Goal: Task Accomplishment & Management: Use online tool/utility

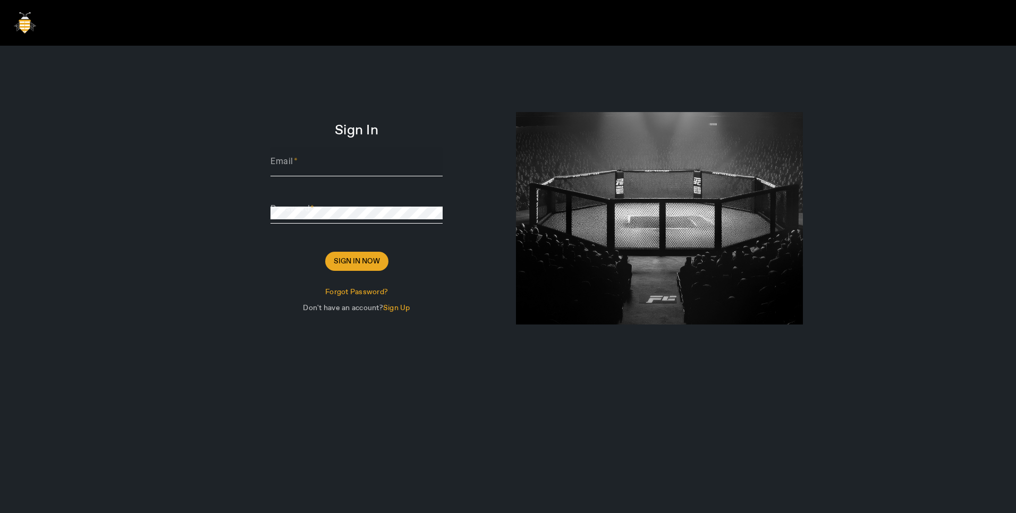
click at [341, 159] on input "Email" at bounding box center [356, 165] width 172 height 13
paste input "Thomas@sharklasers.com"
type input "Thomas@sharklasers.com"
click at [361, 257] on span "Sign In Now" at bounding box center [357, 261] width 46 height 11
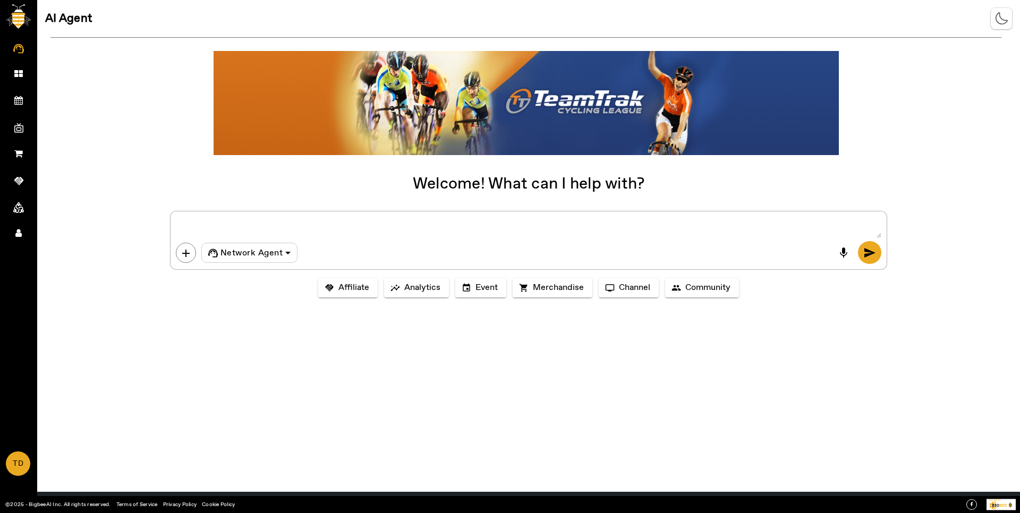
click at [326, 232] on textarea at bounding box center [529, 227] width 706 height 21
click at [538, 292] on span "Merchandise" at bounding box center [558, 288] width 51 height 11
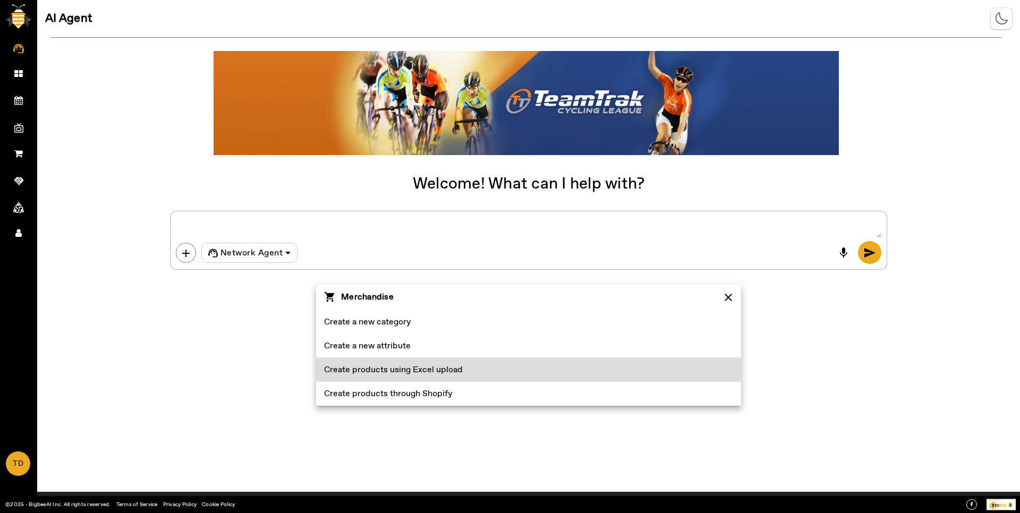
click at [521, 366] on span at bounding box center [528, 370] width 425 height 24
type textarea "Create products using Excel upload"
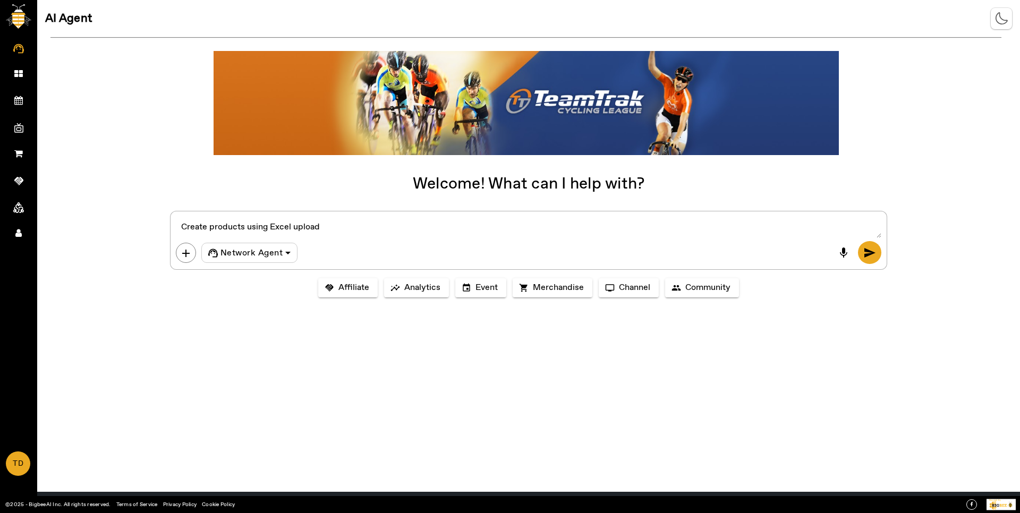
click at [433, 225] on textarea at bounding box center [529, 227] width 706 height 21
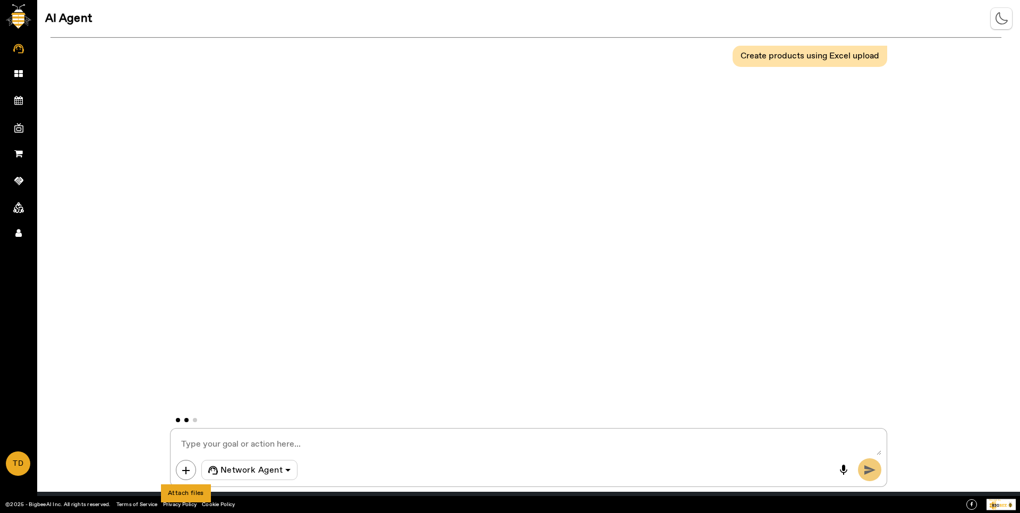
click at [190, 466] on span "add" at bounding box center [186, 470] width 13 height 13
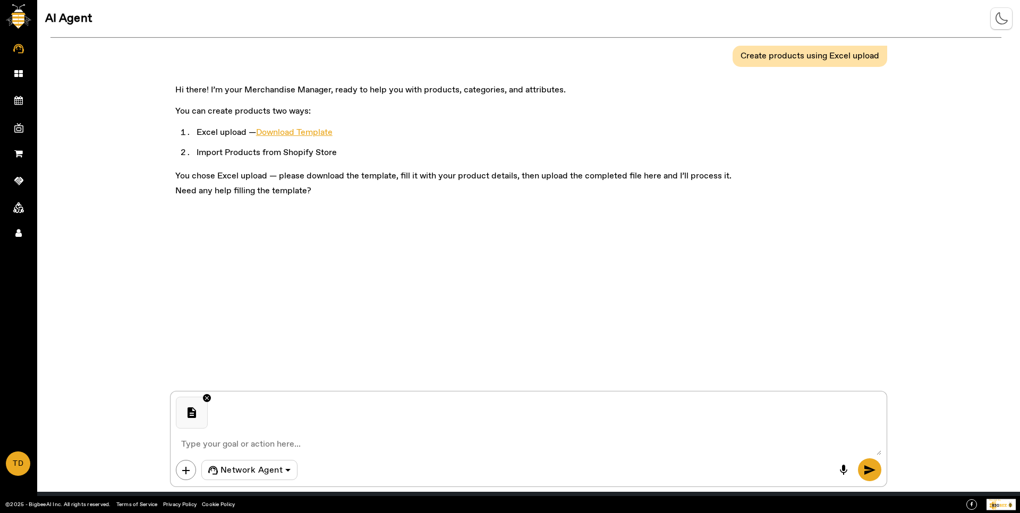
click at [244, 453] on textarea at bounding box center [529, 444] width 706 height 21
type textarea "excel upload"
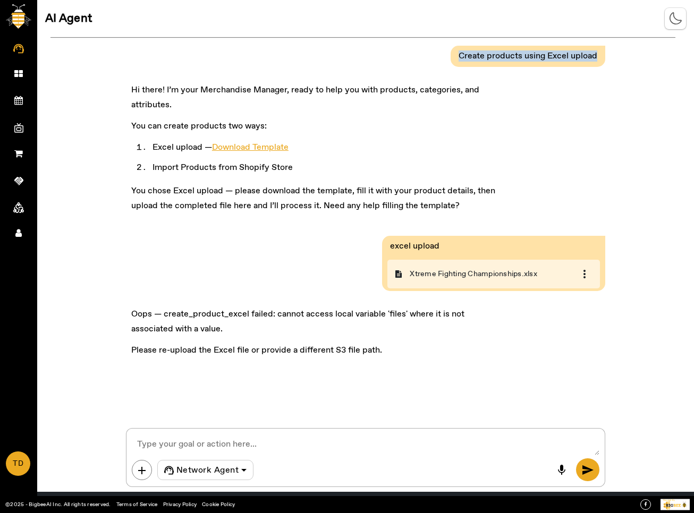
drag, startPoint x: 599, startPoint y: 60, endPoint x: 460, endPoint y: 54, distance: 139.3
click at [460, 54] on pre "Create products using Excel upload" at bounding box center [528, 56] width 144 height 16
copy pre "Create products using Excel upload"
click at [19, 73] on icon at bounding box center [18, 73] width 8 height 9
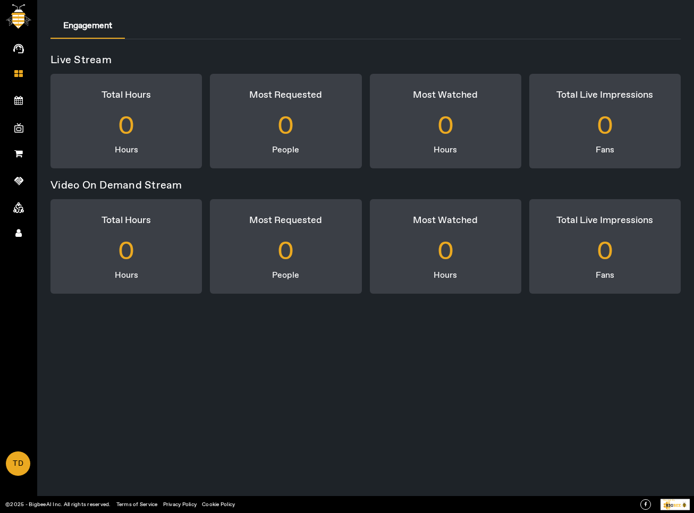
click at [21, 47] on icon at bounding box center [18, 49] width 11 height 10
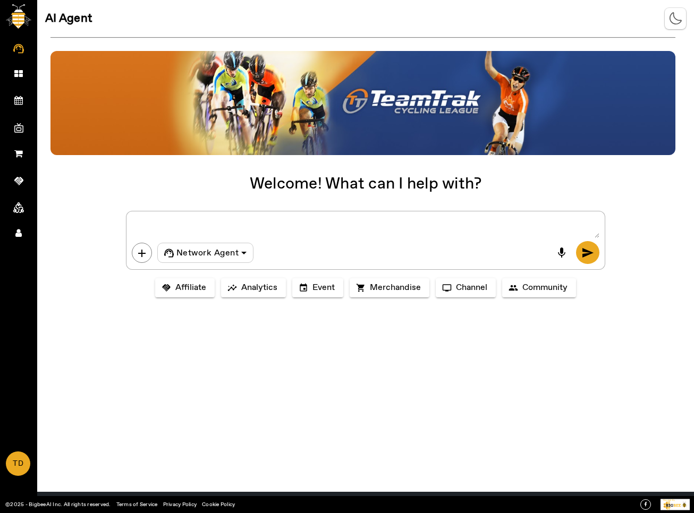
click at [297, 227] on textarea at bounding box center [365, 227] width 467 height 21
paste textarea "Create products using Excel upload"
type textarea "Create products using Excel upload"
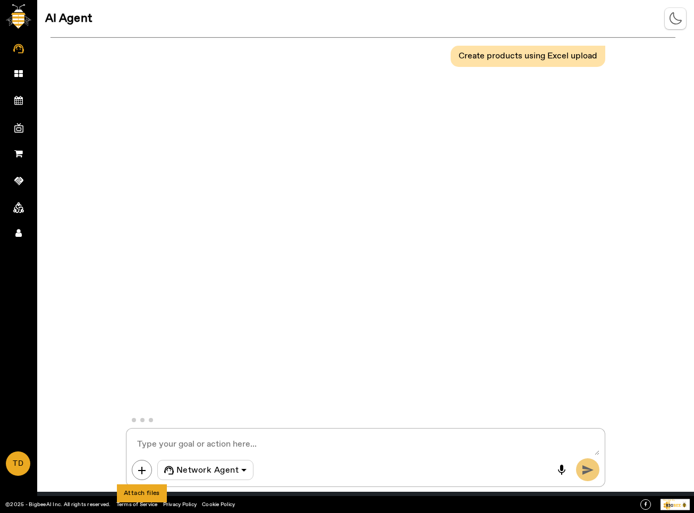
click at [139, 470] on span "add" at bounding box center [141, 470] width 13 height 13
click at [219, 448] on textarea at bounding box center [365, 444] width 467 height 21
type textarea "excel upload"
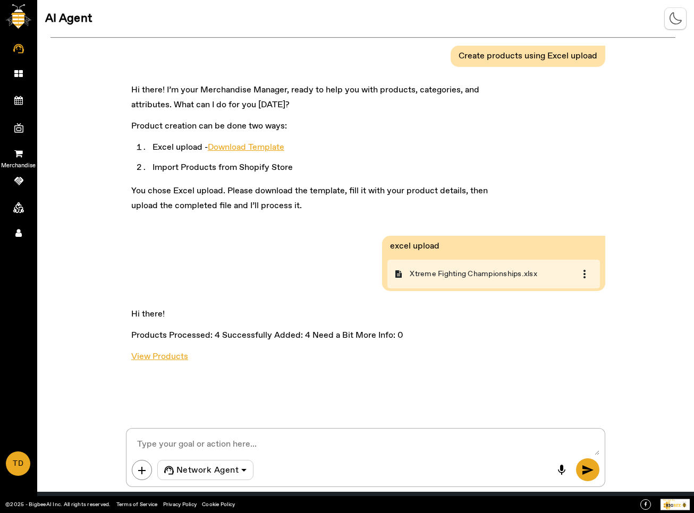
click at [20, 162] on span "Merchandise" at bounding box center [19, 166] width 62 height 16
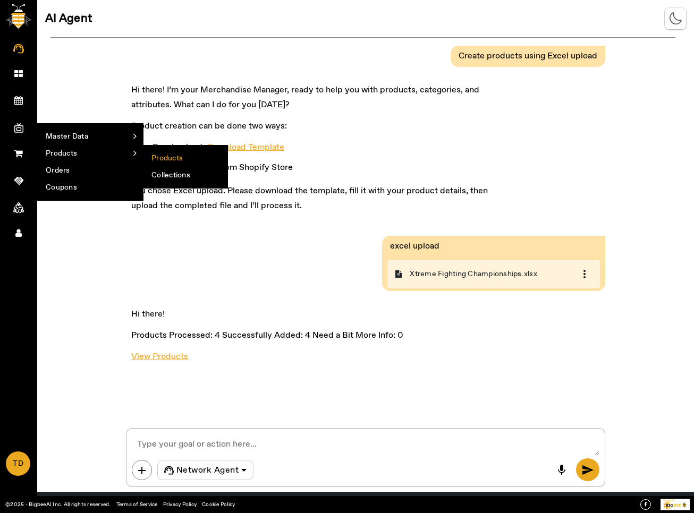
click at [167, 156] on li "Products" at bounding box center [185, 158] width 84 height 17
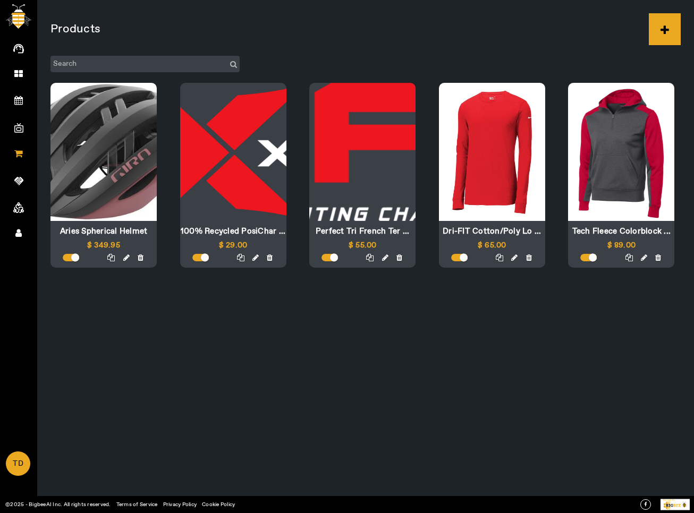
click at [338, 386] on div "Products Aries Spherical Helmet $349.95 100% Recycled PosiChar ... $29.00 Perfe…" at bounding box center [365, 256] width 656 height 513
click at [22, 52] on span "AI Agent" at bounding box center [19, 60] width 62 height 16
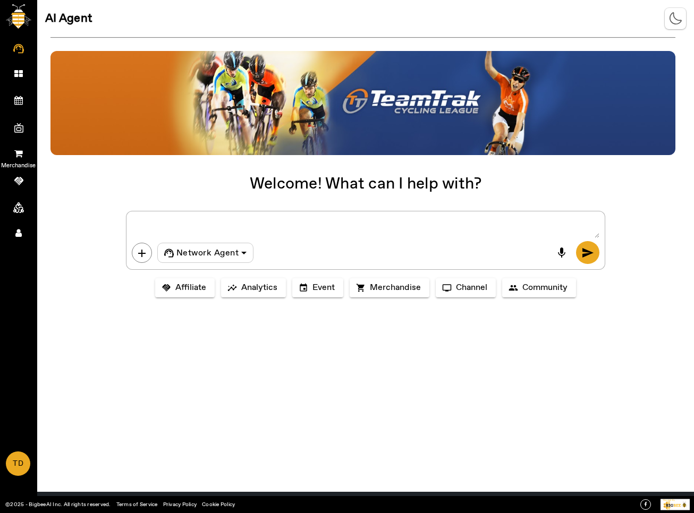
click at [20, 158] on span "Merchandise" at bounding box center [19, 166] width 62 height 16
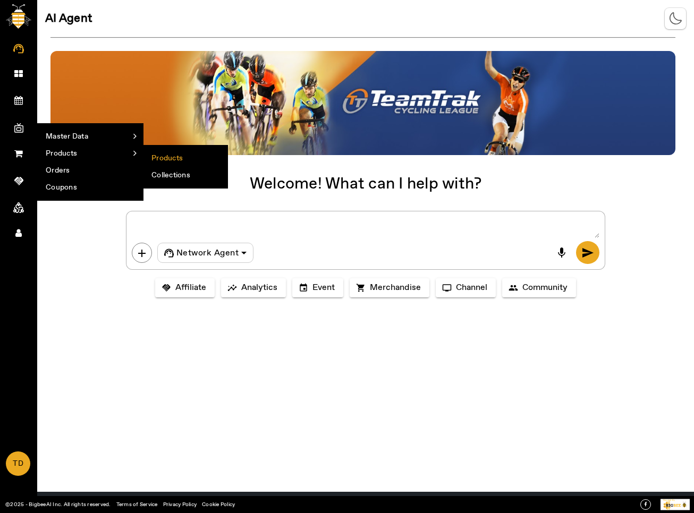
click at [161, 158] on li "Products" at bounding box center [185, 158] width 84 height 17
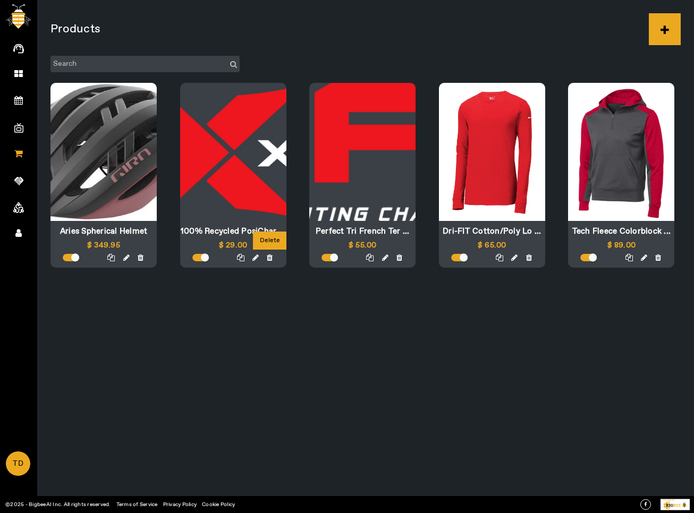
click at [270, 257] on icon at bounding box center [270, 257] width 6 height 7
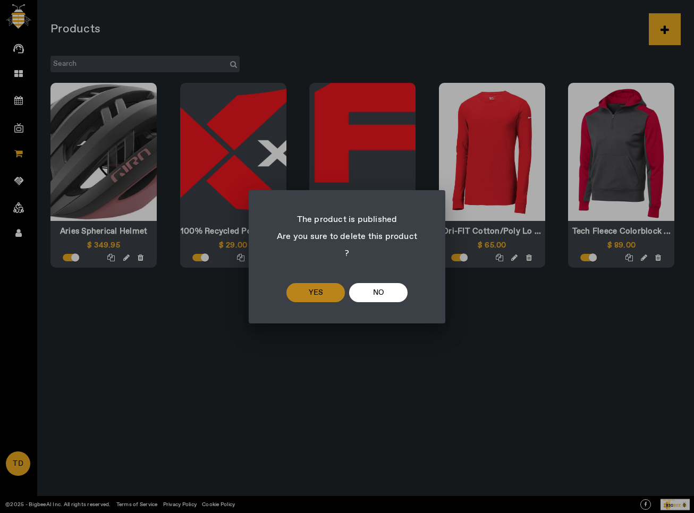
click at [321, 289] on span "yes" at bounding box center [316, 292] width 14 height 13
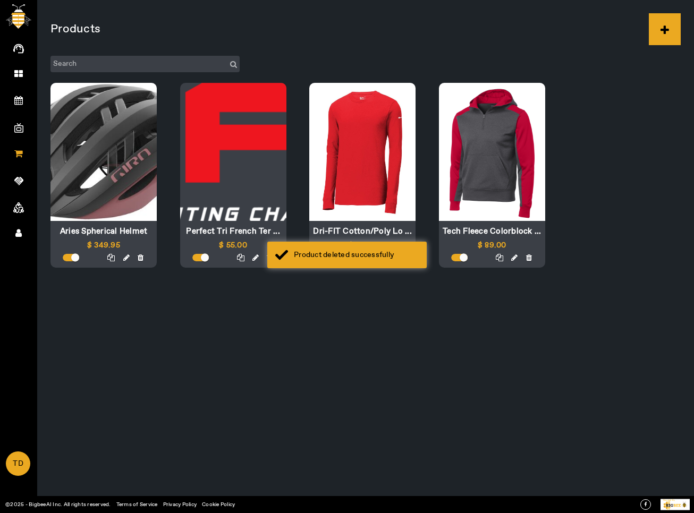
click at [531, 256] on div at bounding box center [484, 258] width 106 height 12
click at [531, 256] on icon at bounding box center [529, 257] width 6 height 7
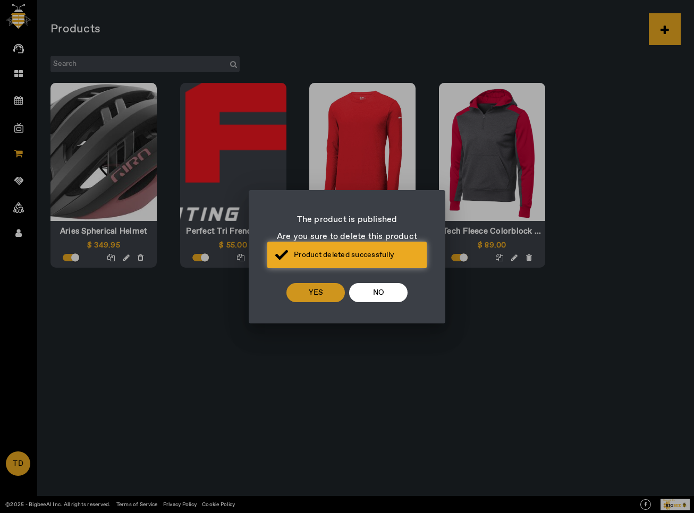
click at [332, 288] on span at bounding box center [315, 292] width 58 height 25
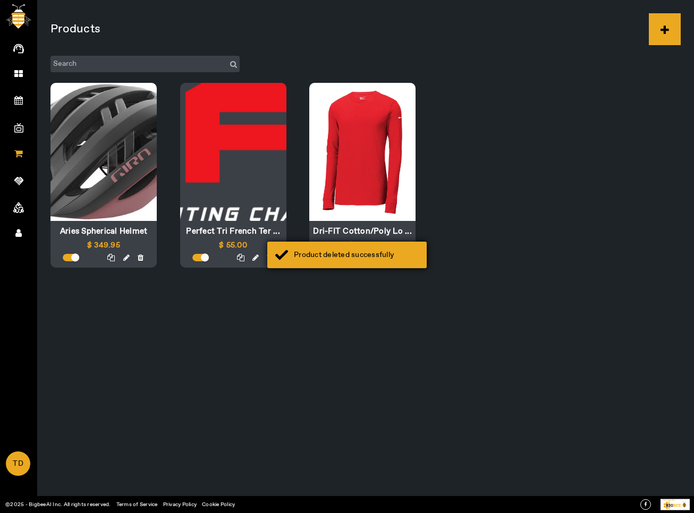
click at [273, 256] on div "Product deleted successfully" at bounding box center [346, 255] width 159 height 27
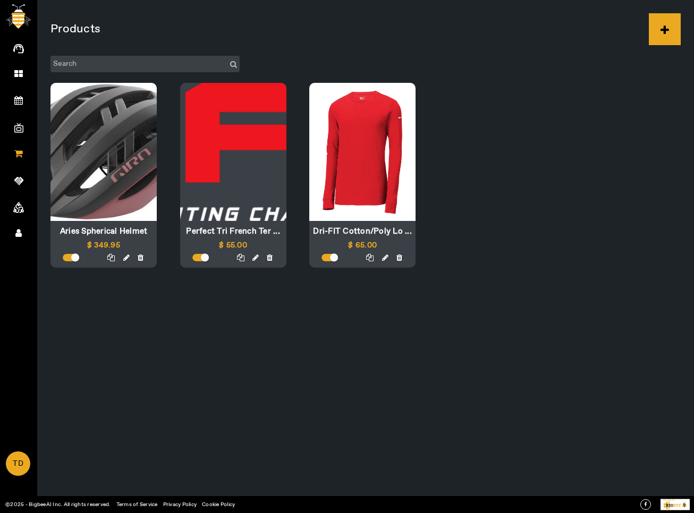
click at [270, 264] on div "Perfect Tri French Ter ... $55.00" at bounding box center [233, 175] width 106 height 185
click at [269, 258] on icon at bounding box center [270, 257] width 6 height 7
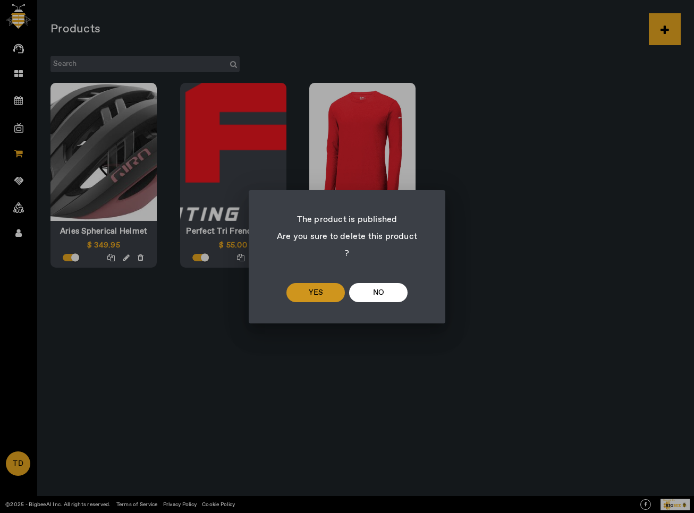
click at [308, 293] on span at bounding box center [315, 292] width 58 height 25
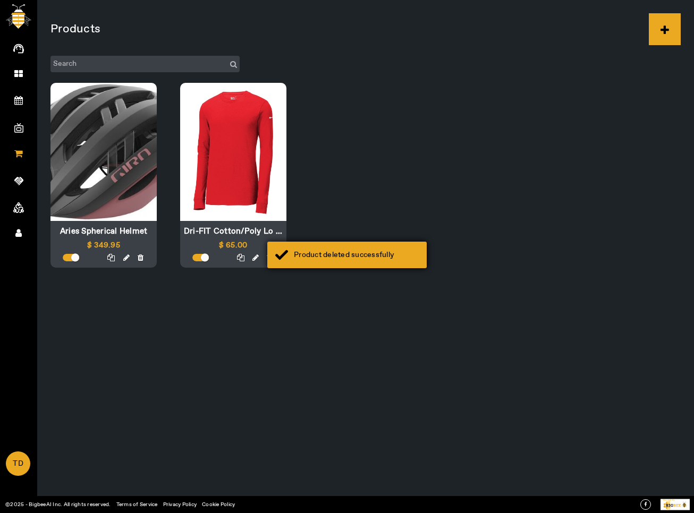
click at [272, 257] on div "Product deleted successfully" at bounding box center [346, 255] width 159 height 27
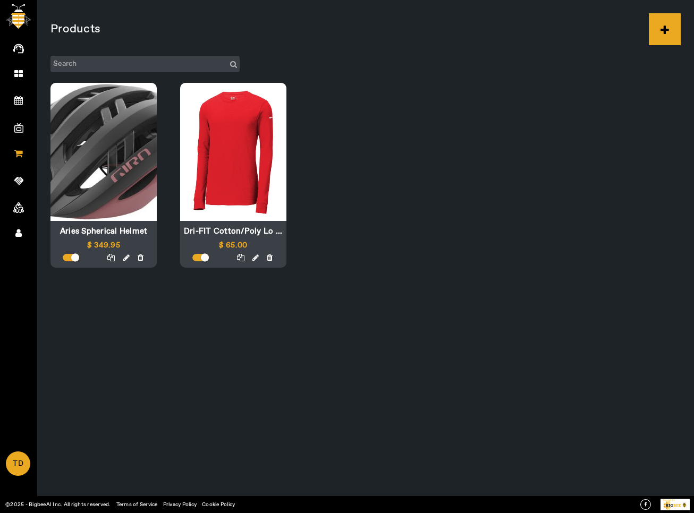
click at [266, 261] on span at bounding box center [255, 258] width 36 height 11
click at [271, 255] on icon at bounding box center [270, 257] width 6 height 7
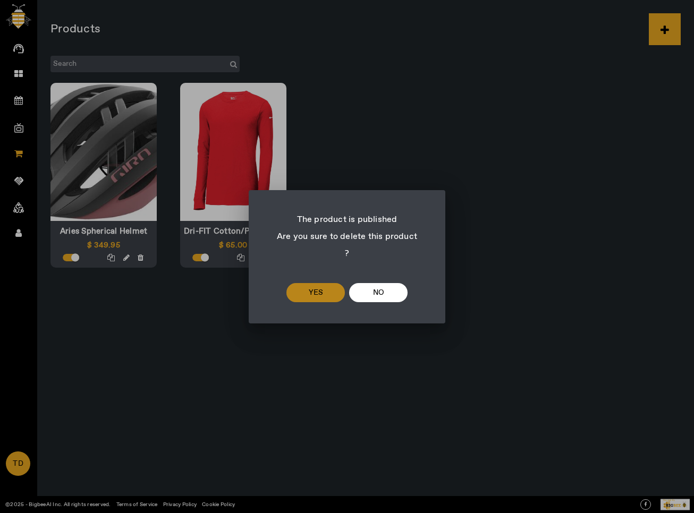
click at [317, 293] on span at bounding box center [315, 292] width 58 height 25
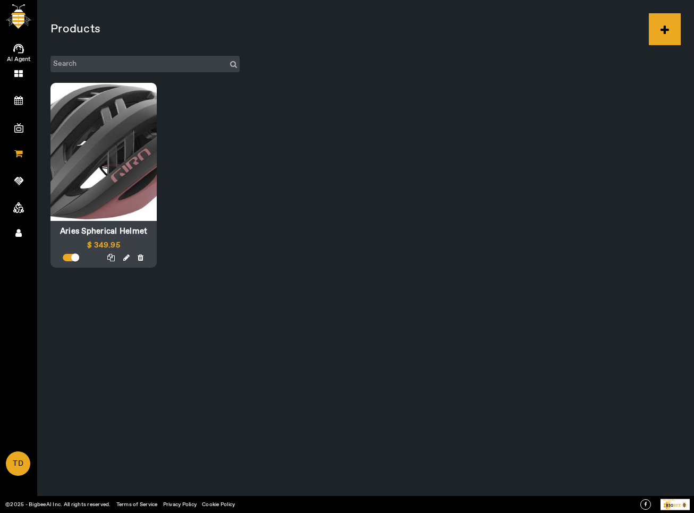
click at [22, 41] on link "AI Agent" at bounding box center [18, 46] width 37 height 27
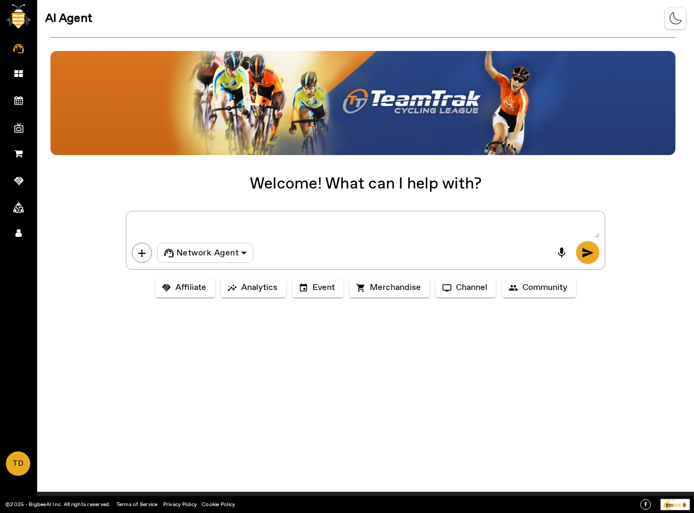
click at [227, 376] on div "Welcome! What can I help with? add Network Agent mic send handshake Affiliate i…" at bounding box center [365, 261] width 656 height 449
click at [16, 74] on icon at bounding box center [18, 73] width 8 height 9
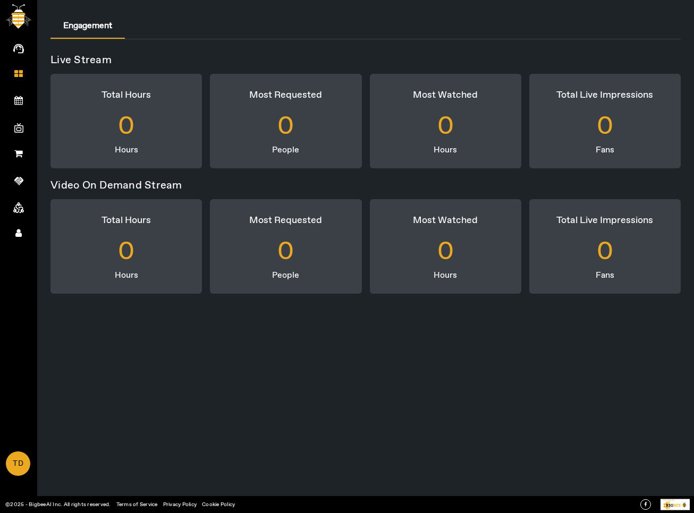
click at [21, 53] on span "AI Agent" at bounding box center [19, 60] width 62 height 16
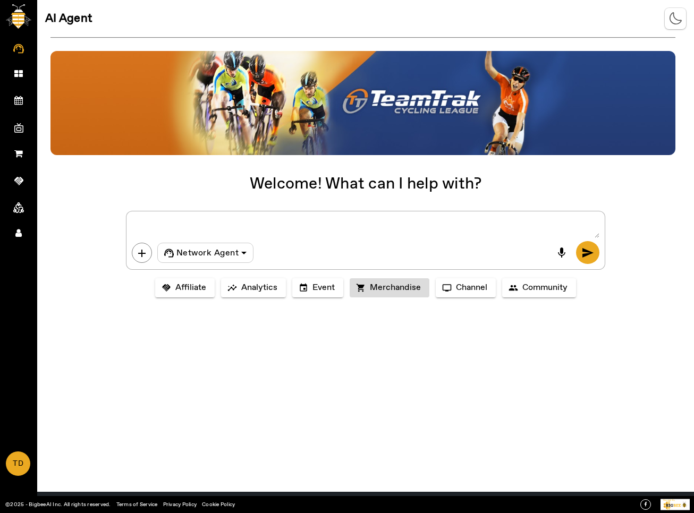
click at [409, 289] on span "Merchandise" at bounding box center [395, 288] width 51 height 11
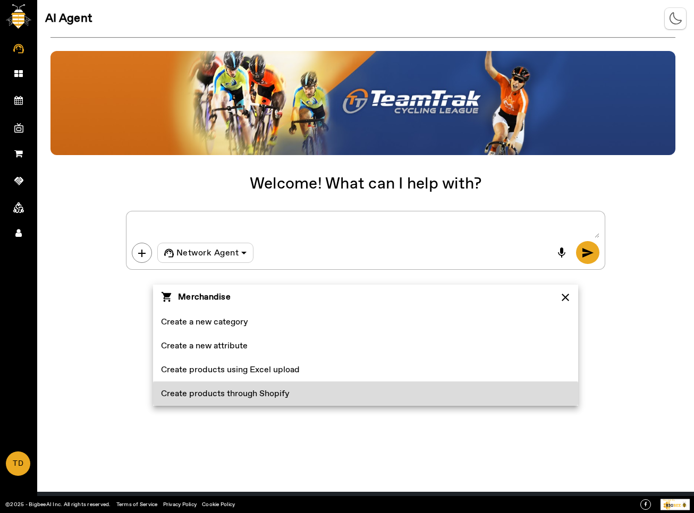
click at [335, 395] on span at bounding box center [365, 394] width 425 height 24
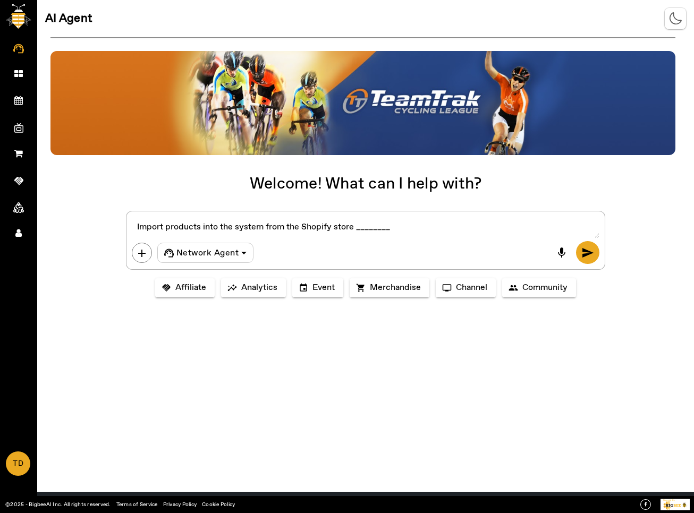
click at [370, 225] on textarea at bounding box center [365, 227] width 467 height 21
paste textarea "bigbeeai.myshopify.com"
type textarea "Import products into the system from the Shopify store bigbeeai.myshopify.com"
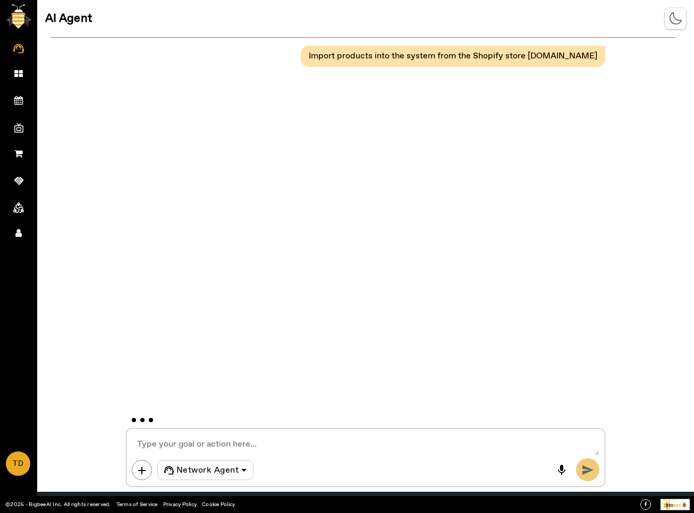
paste textarea "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"
type textarea "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"
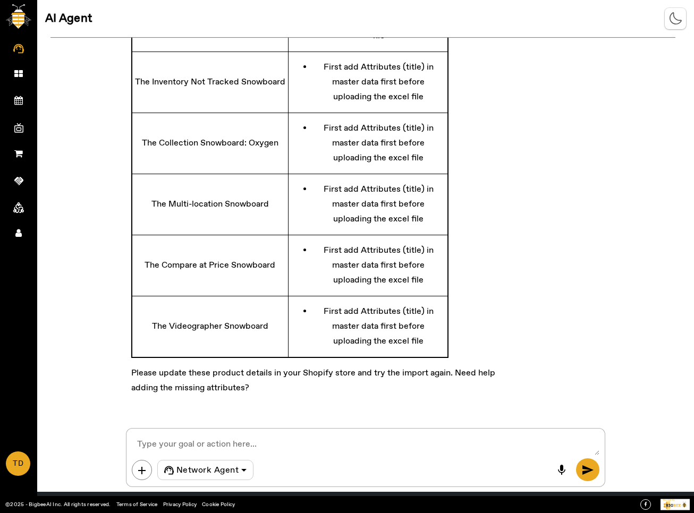
scroll to position [352, 0]
click at [17, 154] on icon at bounding box center [18, 153] width 8 height 9
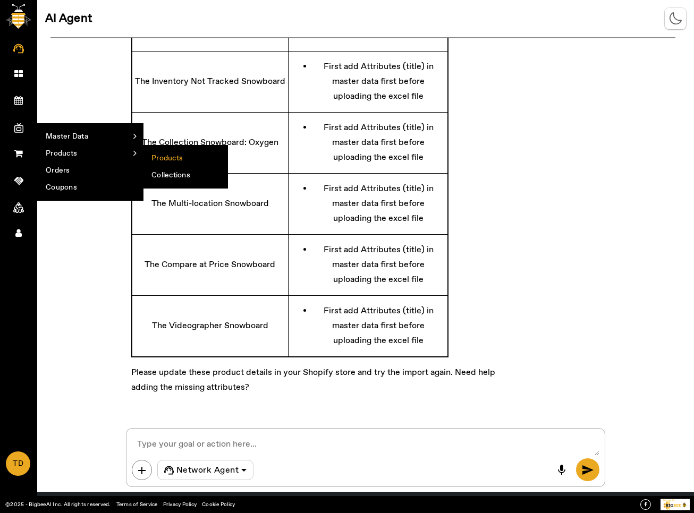
click at [152, 152] on li "Products" at bounding box center [185, 158] width 84 height 17
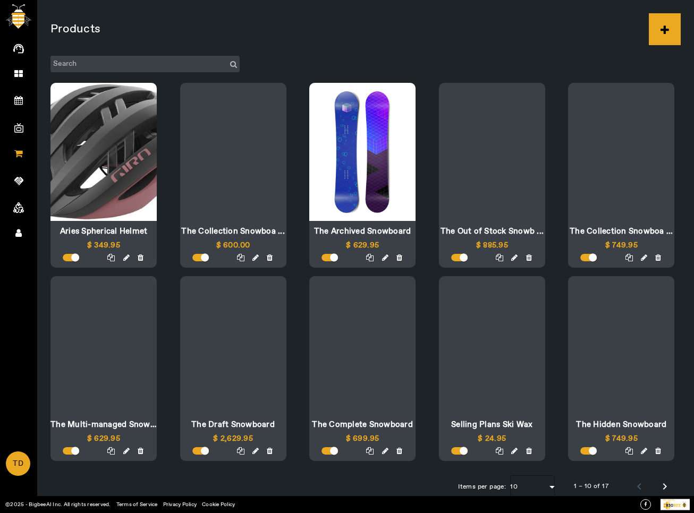
scroll to position [10, 0]
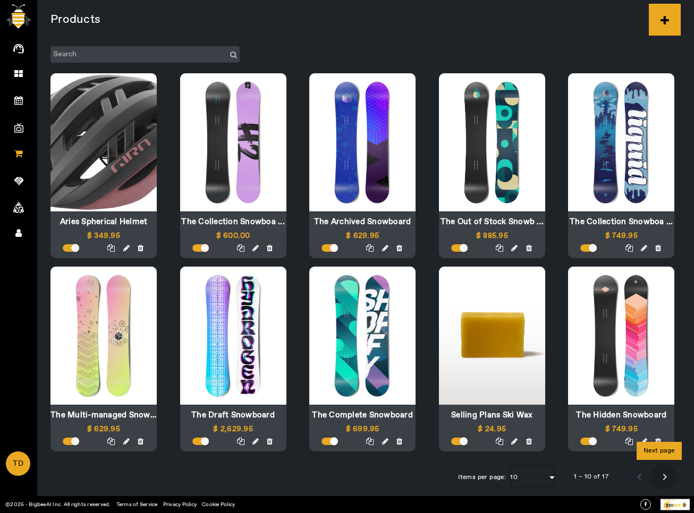
click at [657, 477] on span "Next page" at bounding box center [663, 476] width 25 height 25
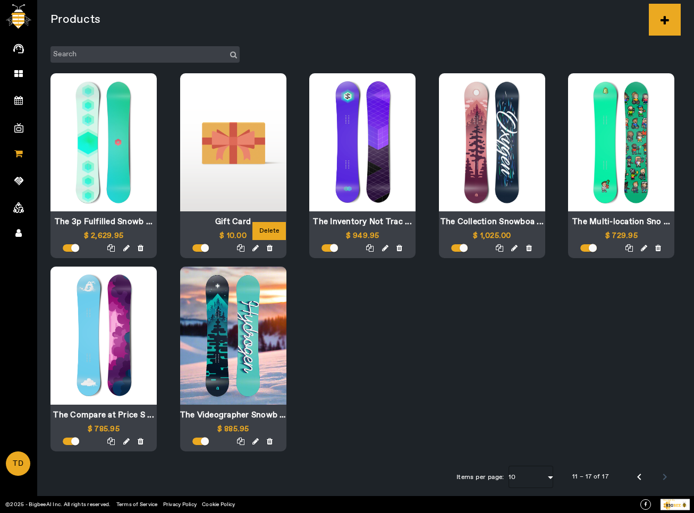
click at [268, 249] on icon at bounding box center [270, 247] width 6 height 7
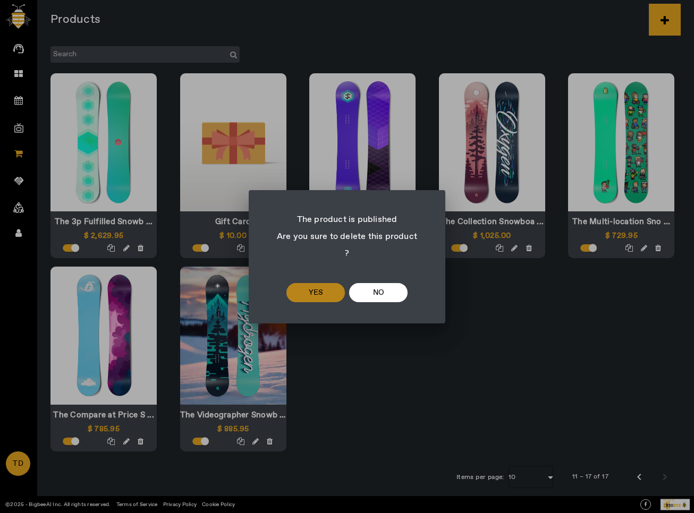
click at [319, 286] on span "yes" at bounding box center [316, 292] width 14 height 13
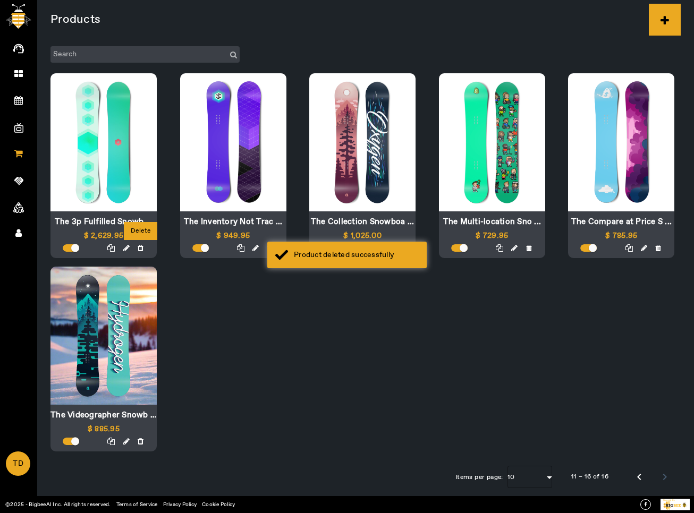
click at [142, 249] on icon at bounding box center [141, 247] width 6 height 7
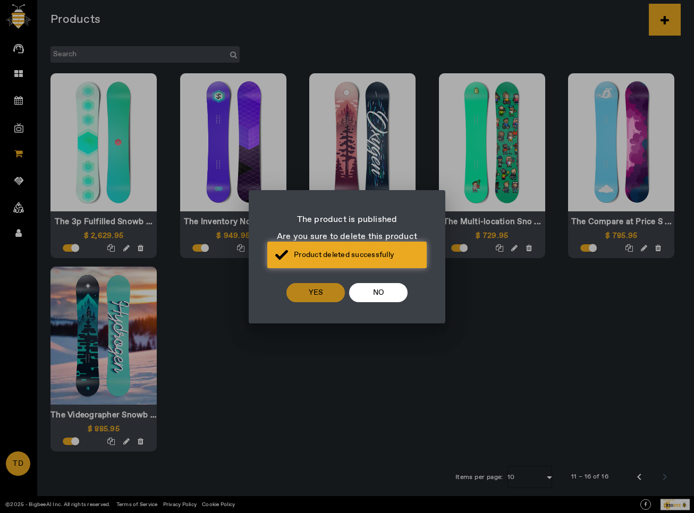
click at [292, 280] on span at bounding box center [315, 292] width 58 height 25
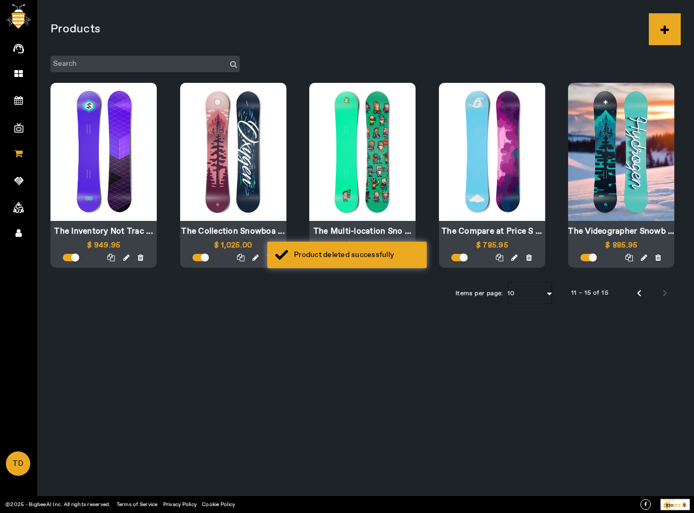
scroll to position [0, 0]
click at [139, 259] on icon at bounding box center [141, 257] width 6 height 7
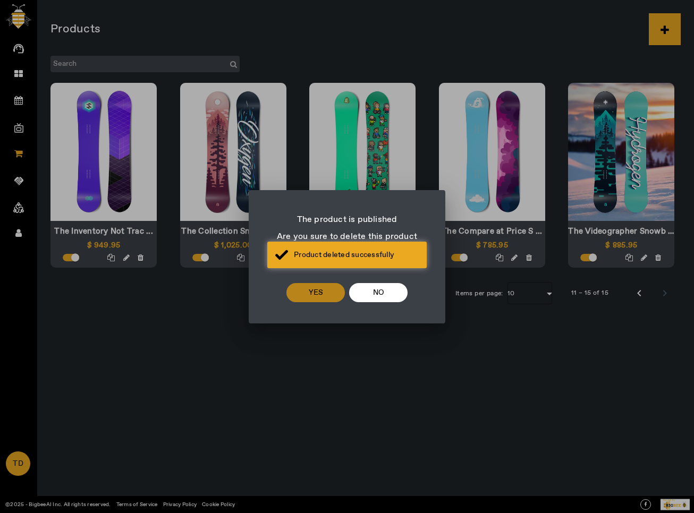
click at [303, 280] on span at bounding box center [315, 292] width 58 height 25
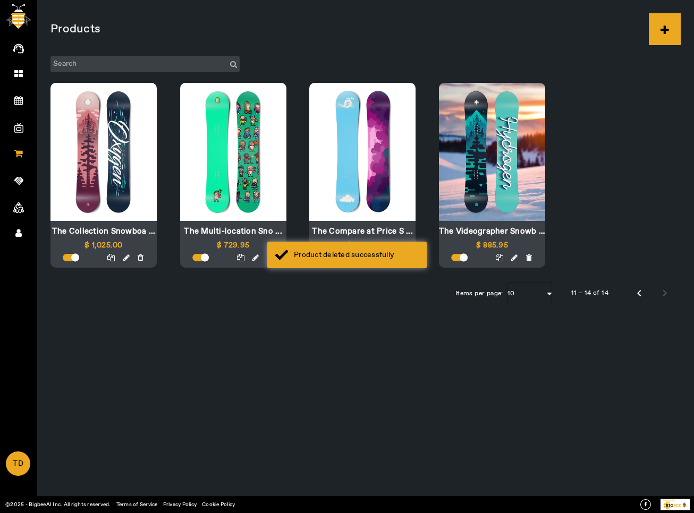
click at [0, 0] on app-root "AI Agent Dashboard My Events Create Event All Events Upcoming Events My Channel…" at bounding box center [0, 0] width 0 height 0
click at [142, 258] on icon at bounding box center [141, 257] width 6 height 7
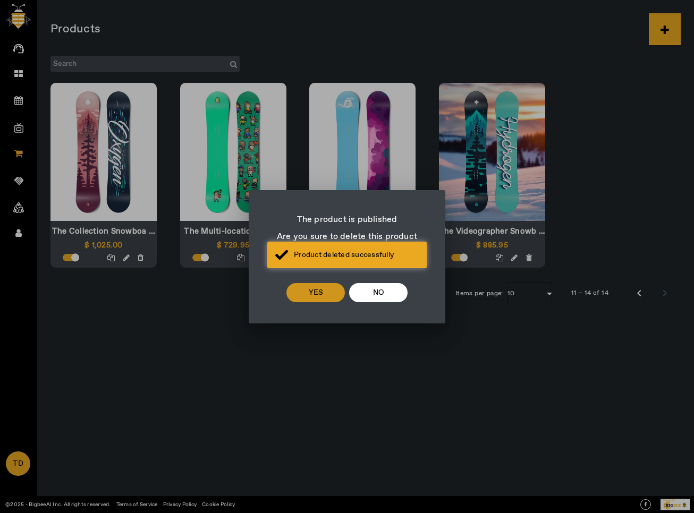
click at [326, 288] on span at bounding box center [315, 292] width 58 height 25
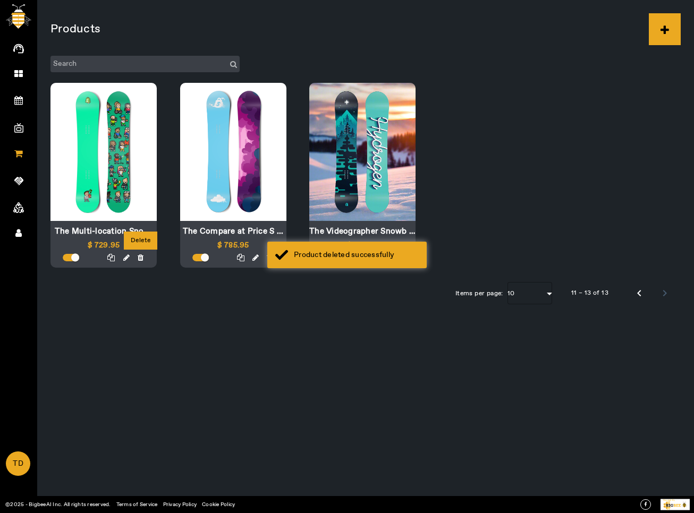
click at [141, 260] on icon at bounding box center [141, 257] width 6 height 7
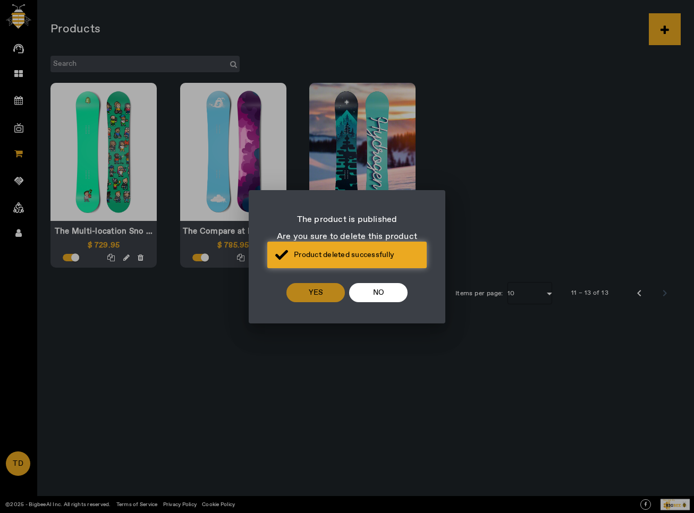
click at [307, 281] on span at bounding box center [315, 292] width 58 height 25
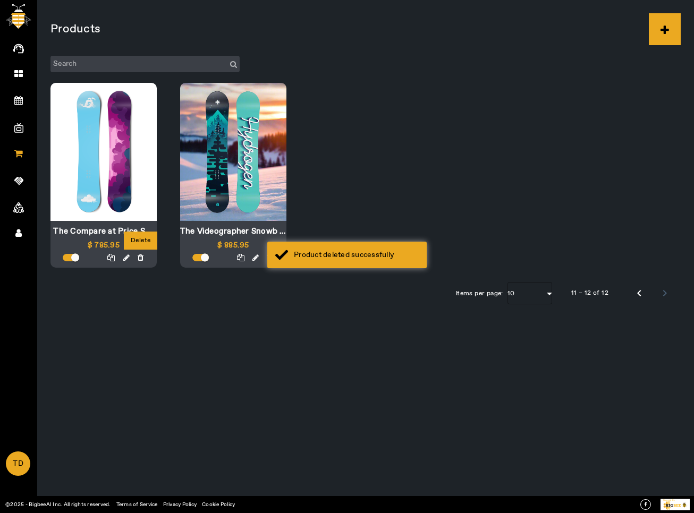
click at [140, 259] on icon at bounding box center [141, 257] width 6 height 7
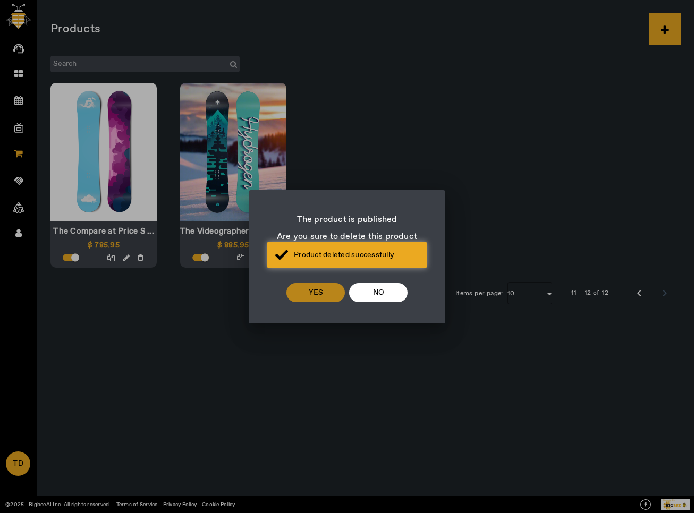
click at [309, 295] on span at bounding box center [315, 292] width 58 height 25
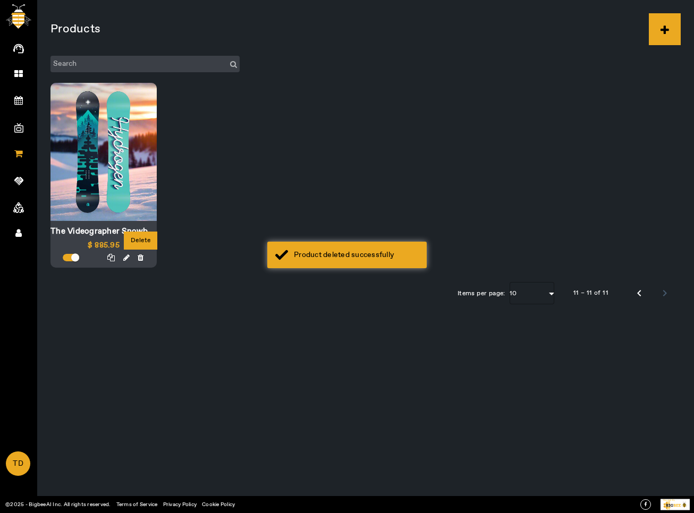
click at [143, 260] on icon at bounding box center [141, 257] width 6 height 7
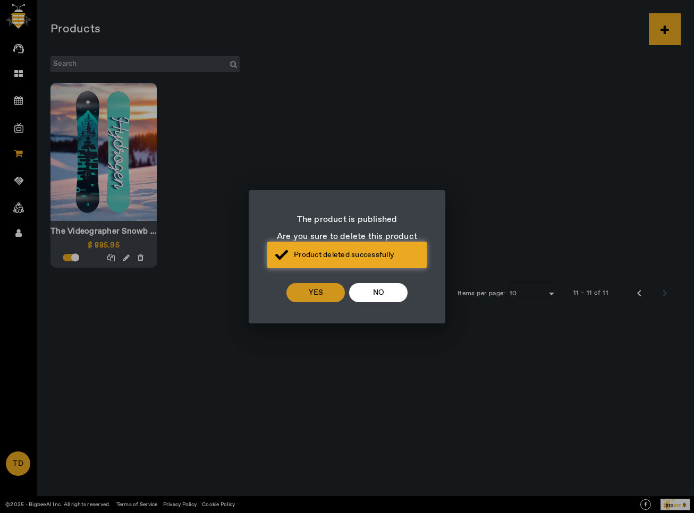
drag, startPoint x: 342, startPoint y: 290, endPoint x: 325, endPoint y: 297, distance: 18.3
click at [325, 297] on div "yes No" at bounding box center [346, 295] width 171 height 35
click at [314, 286] on span "yes" at bounding box center [316, 292] width 14 height 13
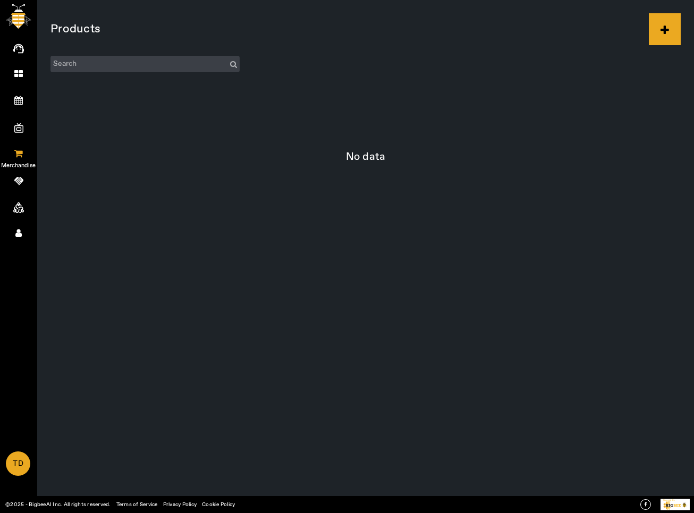
click at [29, 156] on link "Merchandise" at bounding box center [18, 152] width 37 height 27
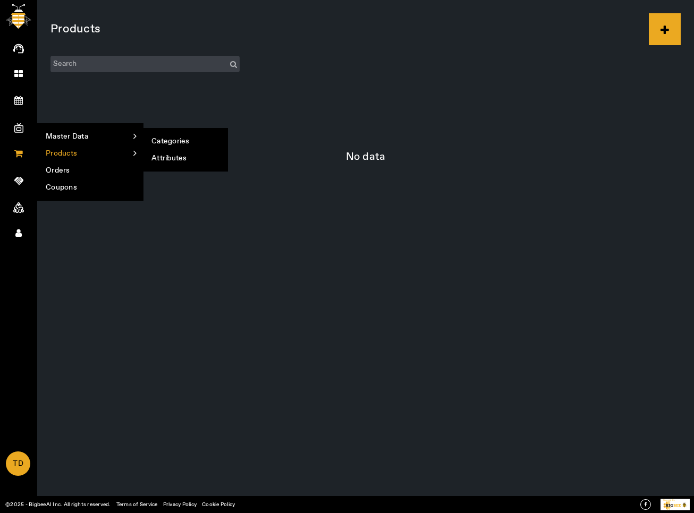
click at [108, 139] on link "Master Data" at bounding box center [90, 136] width 105 height 17
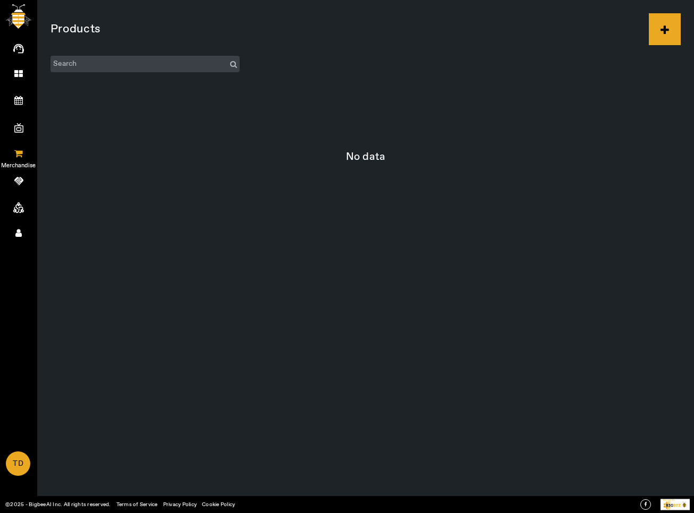
click at [16, 154] on icon at bounding box center [18, 153] width 8 height 9
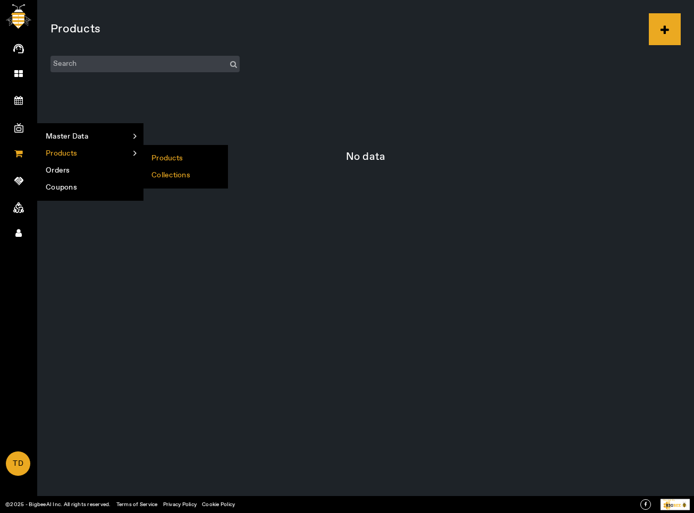
click at [171, 170] on li "Collections" at bounding box center [185, 175] width 84 height 17
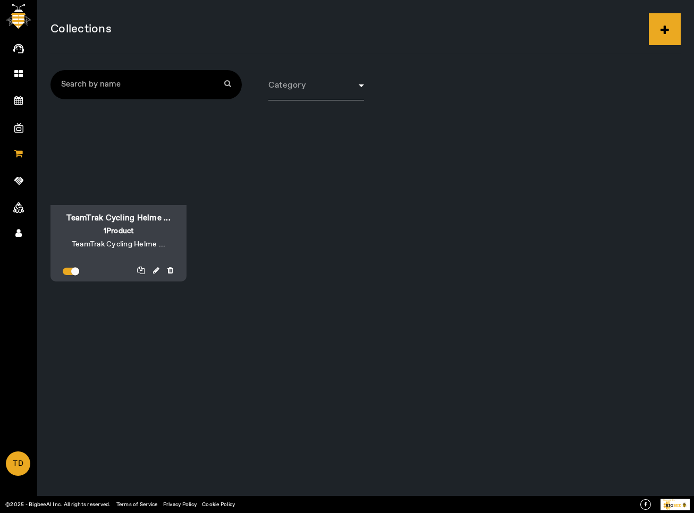
click at [24, 154] on link "Merchandise" at bounding box center [18, 152] width 37 height 27
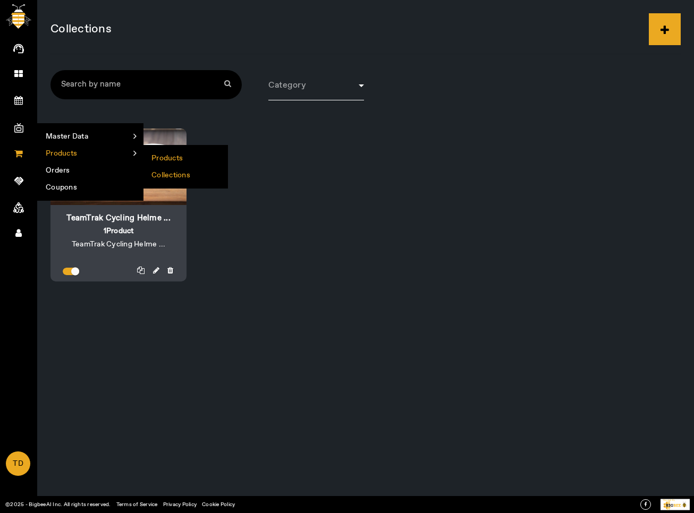
click at [158, 156] on li "Products" at bounding box center [185, 158] width 84 height 17
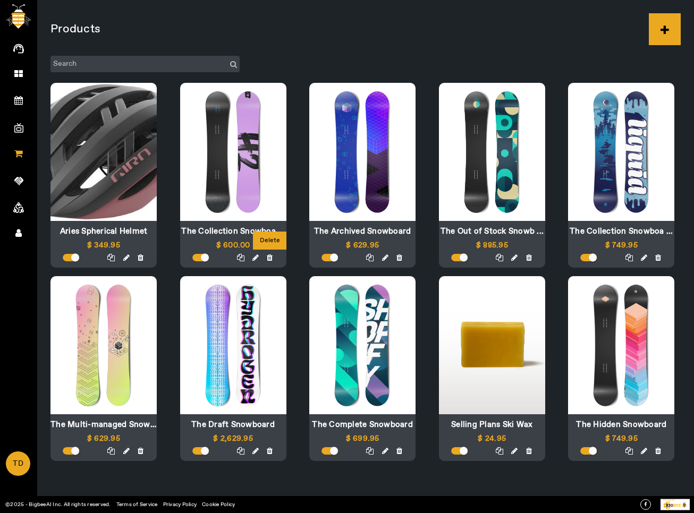
click at [269, 257] on icon at bounding box center [270, 257] width 6 height 7
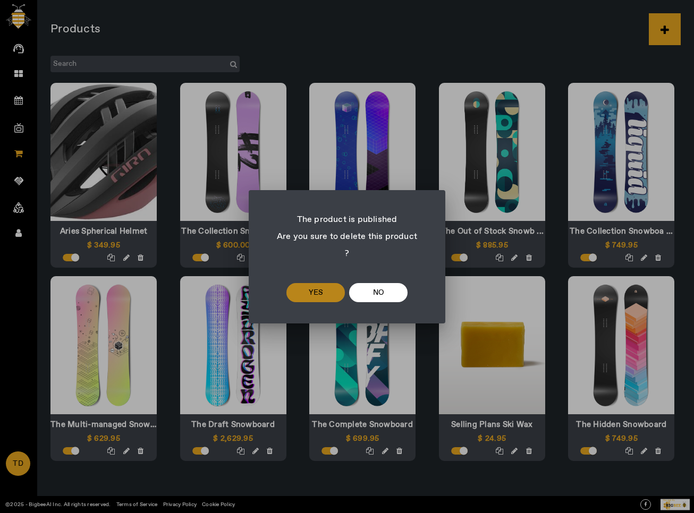
click at [330, 280] on span at bounding box center [315, 292] width 58 height 25
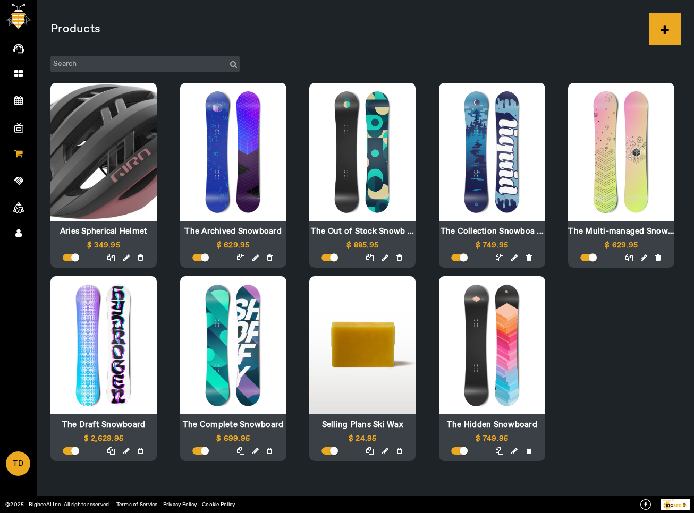
click at [528, 447] on span at bounding box center [514, 451] width 36 height 11
click at [528, 451] on icon at bounding box center [529, 450] width 6 height 7
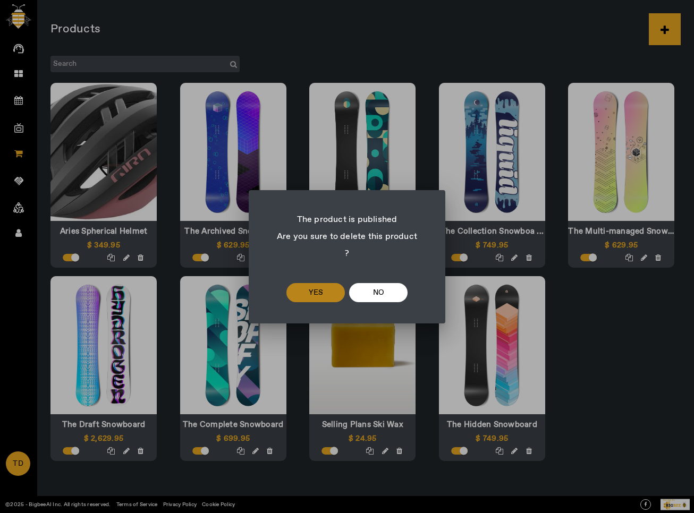
click at [323, 285] on span at bounding box center [315, 292] width 58 height 25
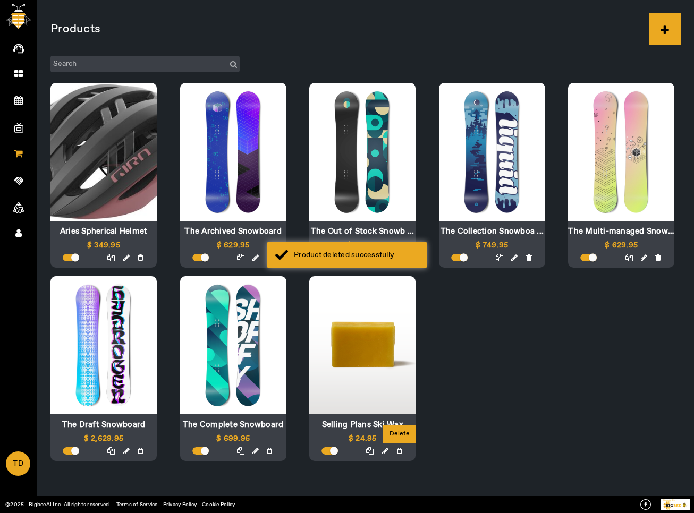
click at [400, 451] on icon at bounding box center [399, 450] width 6 height 7
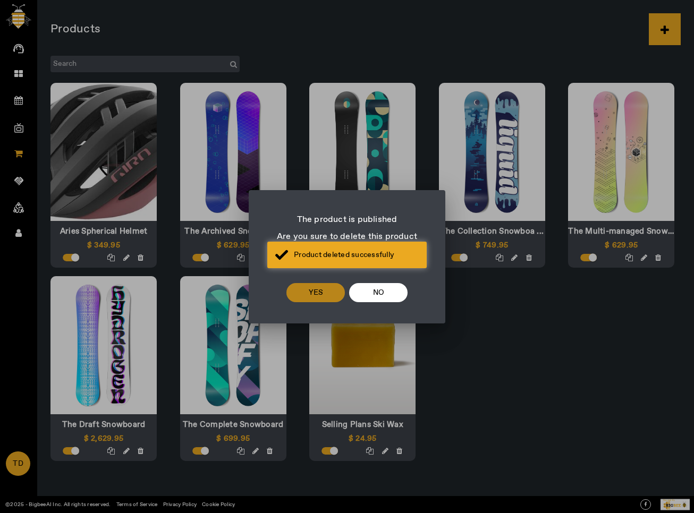
click at [316, 291] on span at bounding box center [315, 292] width 58 height 25
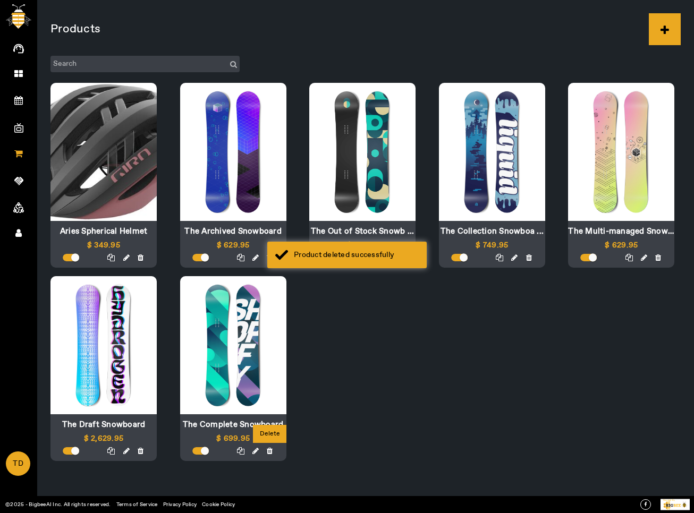
click at [271, 451] on icon at bounding box center [270, 450] width 6 height 7
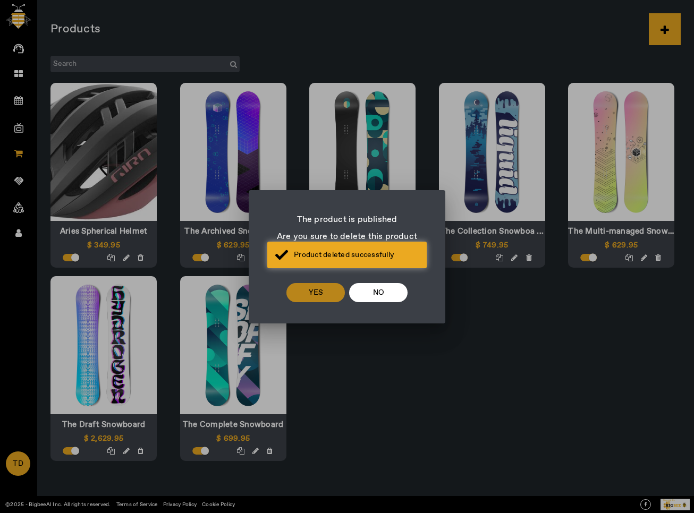
click at [307, 280] on span at bounding box center [315, 292] width 58 height 25
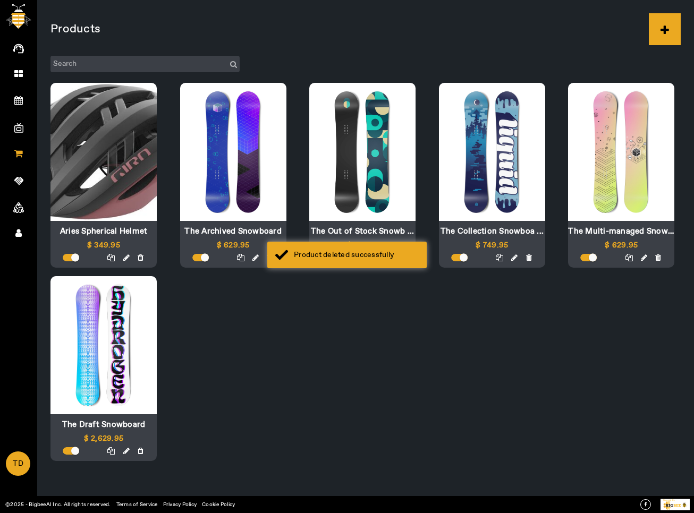
click at [144, 451] on div at bounding box center [95, 451] width 106 height 12
click at [143, 451] on div at bounding box center [95, 451] width 106 height 12
click at [143, 451] on icon at bounding box center [141, 450] width 6 height 7
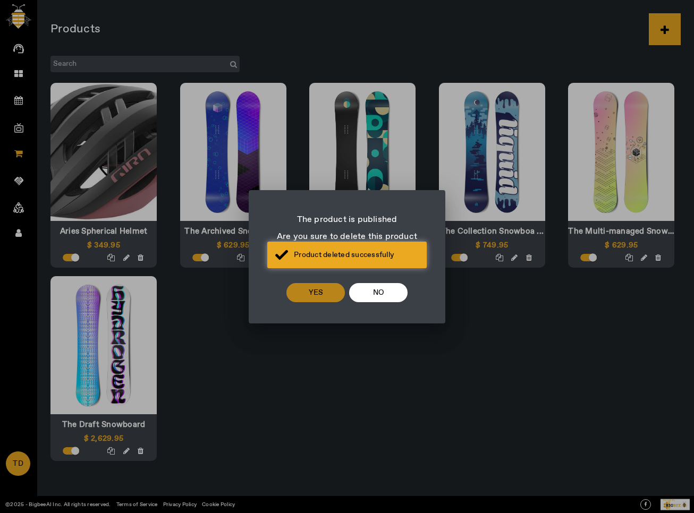
click at [304, 286] on span at bounding box center [315, 292] width 58 height 25
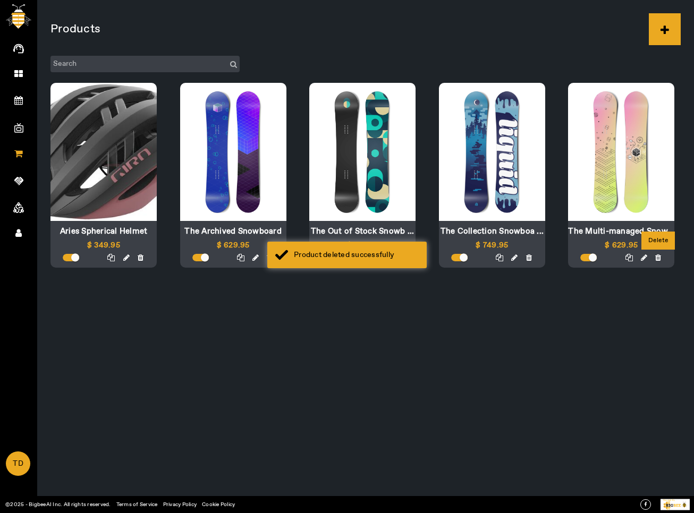
click at [660, 258] on icon at bounding box center [658, 257] width 6 height 7
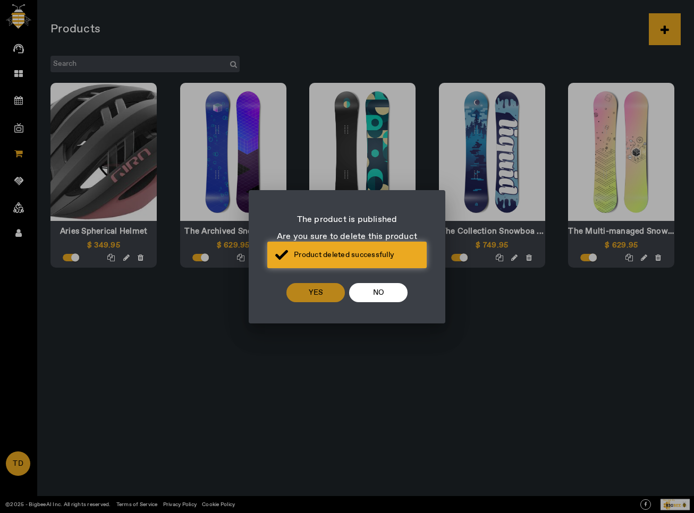
click at [318, 288] on span "yes" at bounding box center [316, 292] width 14 height 13
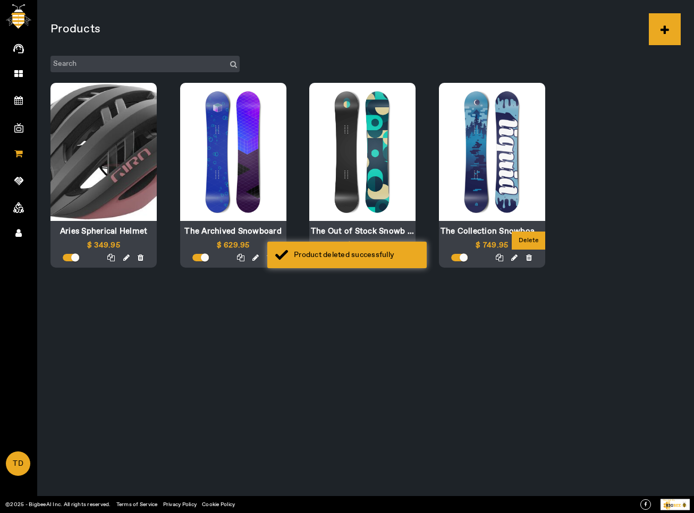
click at [530, 260] on icon at bounding box center [529, 257] width 6 height 7
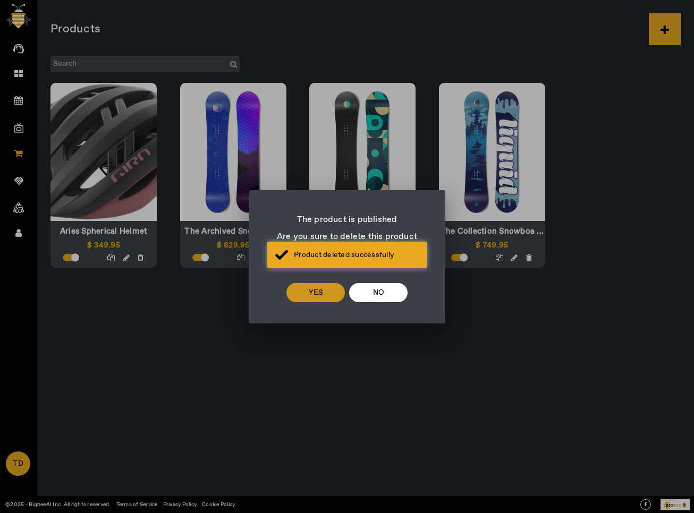
click at [315, 286] on span "yes" at bounding box center [316, 292] width 14 height 13
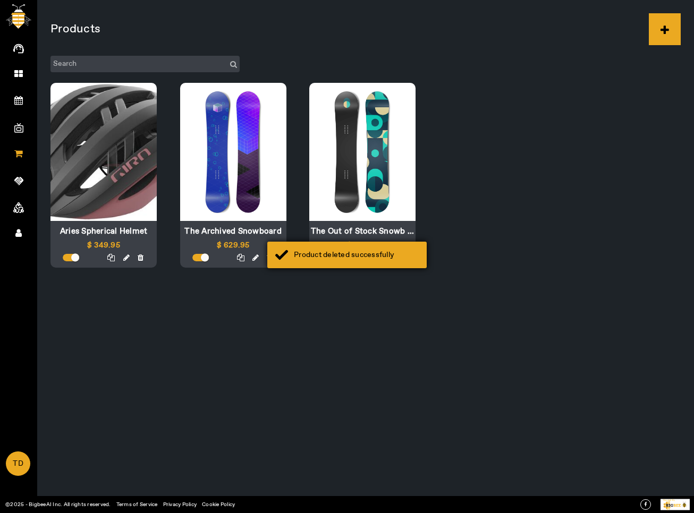
click at [275, 255] on div "Product deleted successfully" at bounding box center [346, 255] width 159 height 27
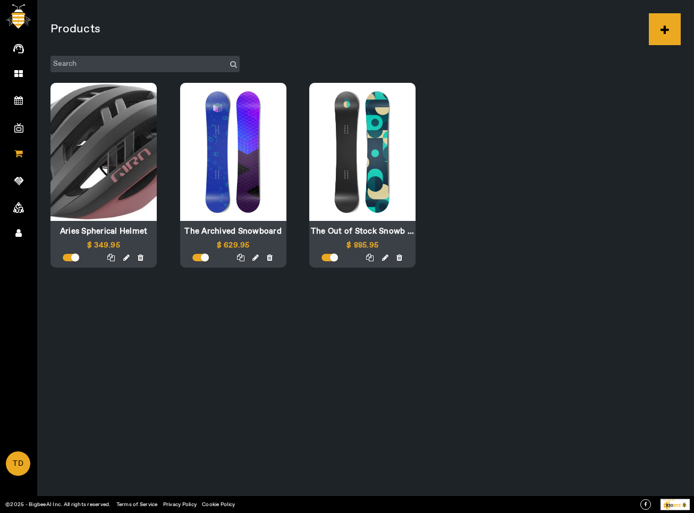
click at [266, 258] on span at bounding box center [255, 258] width 36 height 11
click at [269, 257] on icon at bounding box center [270, 257] width 6 height 7
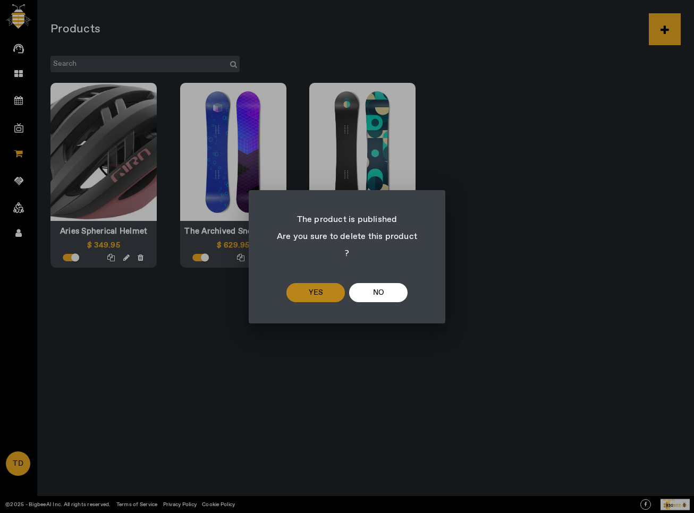
click at [323, 280] on span at bounding box center [315, 292] width 58 height 25
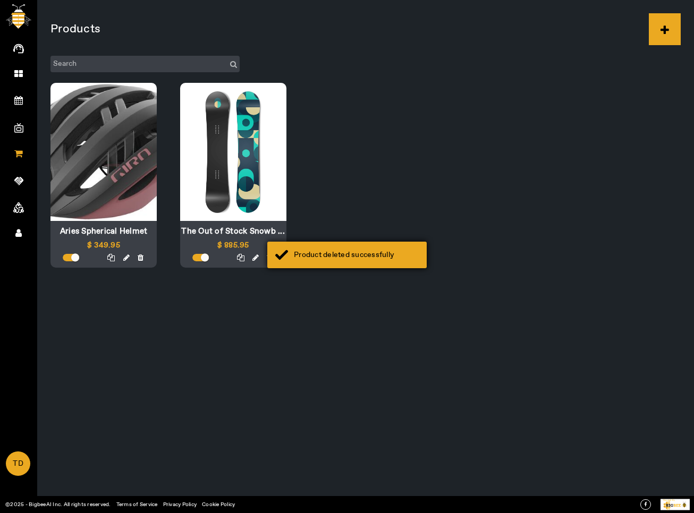
click at [268, 255] on div "Product deleted successfully" at bounding box center [346, 255] width 159 height 27
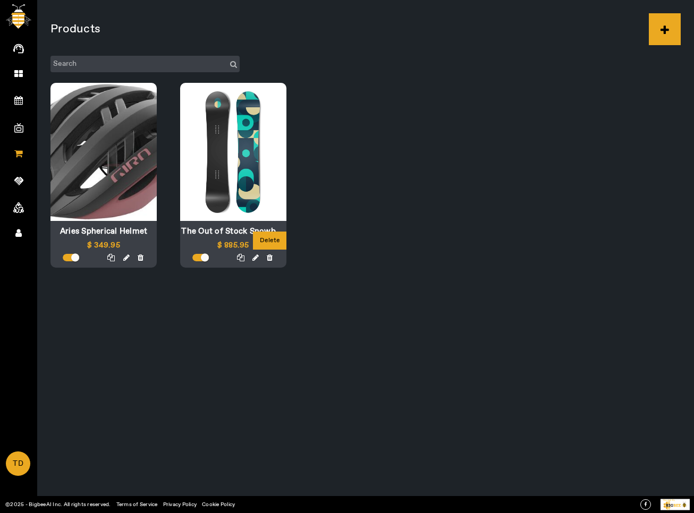
click at [268, 255] on icon at bounding box center [270, 257] width 6 height 7
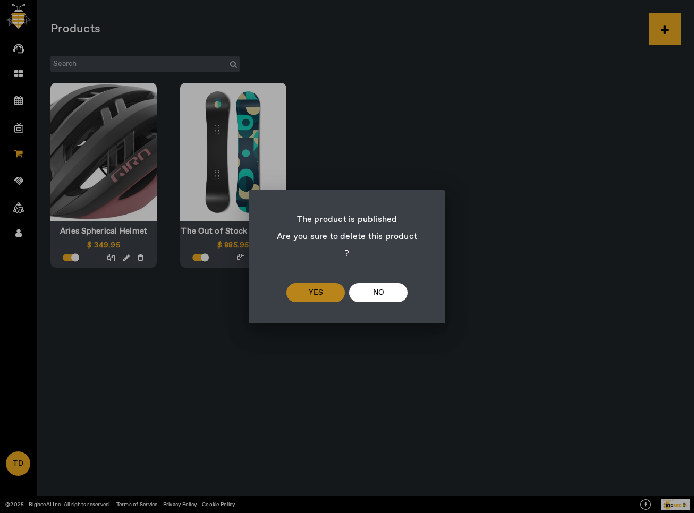
click at [313, 280] on span at bounding box center [315, 292] width 58 height 25
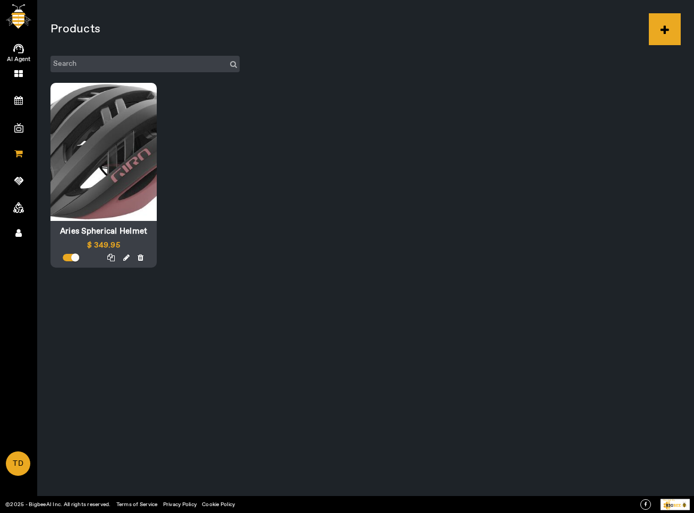
click at [20, 47] on icon at bounding box center [18, 49] width 11 height 10
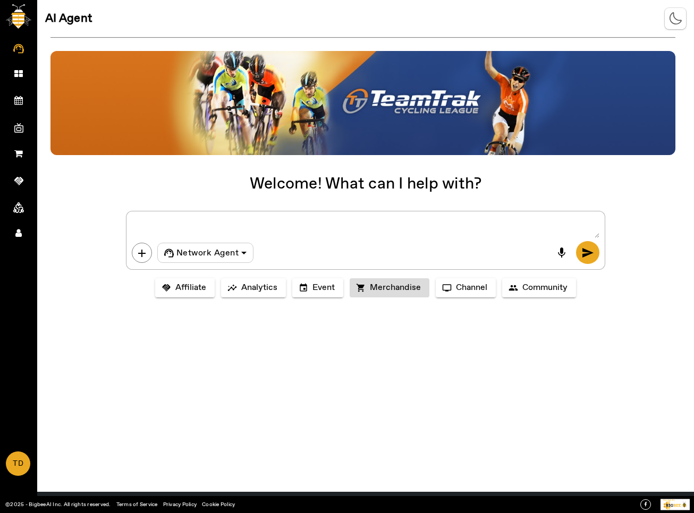
click at [404, 288] on span "Merchandise" at bounding box center [395, 288] width 51 height 11
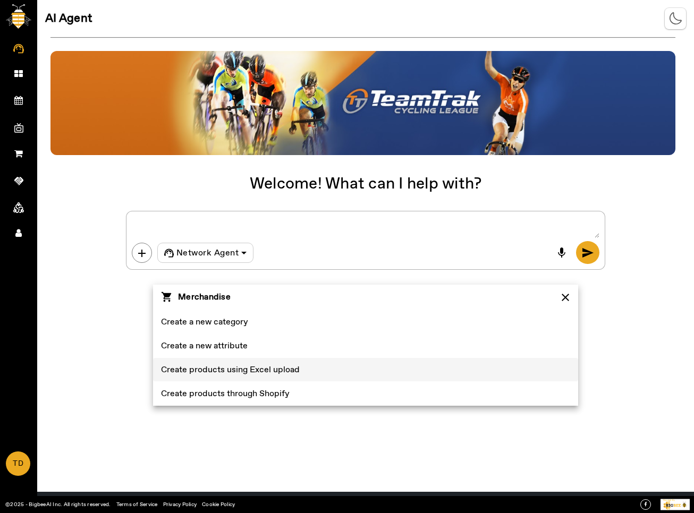
click at [372, 362] on span at bounding box center [365, 370] width 425 height 24
type textarea "Create products using Excel upload"
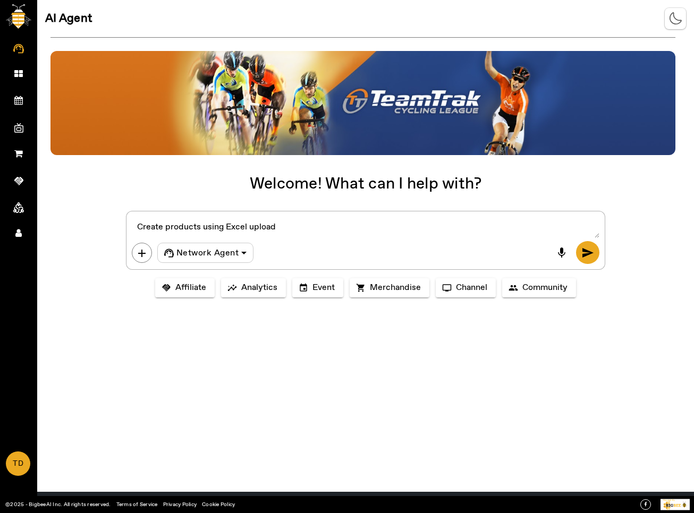
click at [364, 233] on textarea at bounding box center [365, 227] width 467 height 21
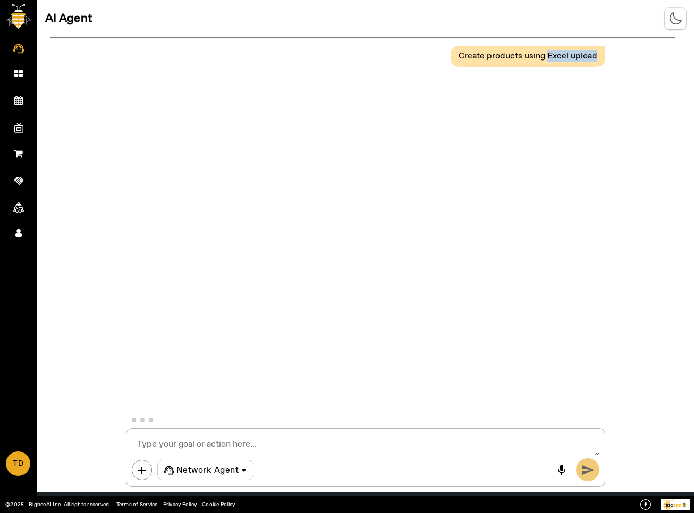
drag, startPoint x: 550, startPoint y: 57, endPoint x: 611, endPoint y: 54, distance: 60.6
click at [611, 54] on div "Create products using Excel upload" at bounding box center [365, 228] width 656 height 380
copy pre "Excel upload"
click at [258, 441] on textarea at bounding box center [365, 444] width 467 height 21
paste textarea "Excel upload"
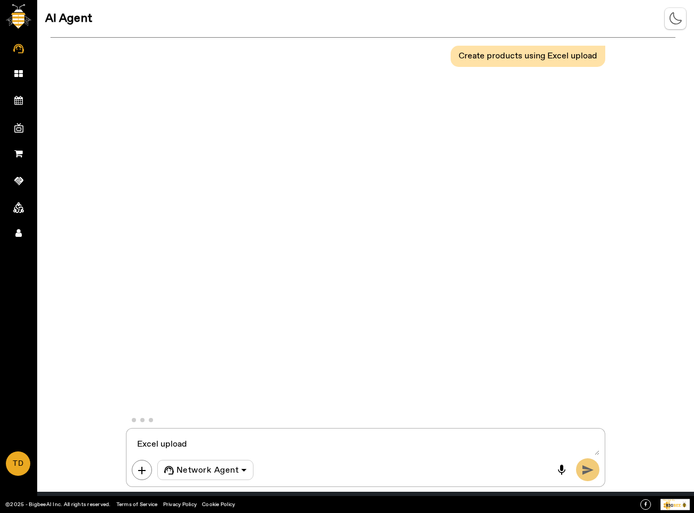
type textarea "Excel upload"
click at [149, 468] on button "add" at bounding box center [142, 470] width 20 height 20
click at [196, 445] on textarea at bounding box center [365, 444] width 467 height 21
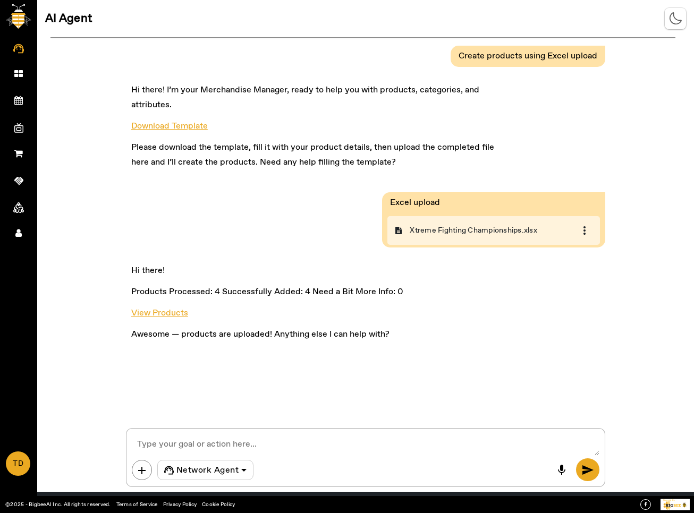
click at [202, 447] on textarea at bounding box center [365, 444] width 467 height 21
type textarea "upload products through shopify store"
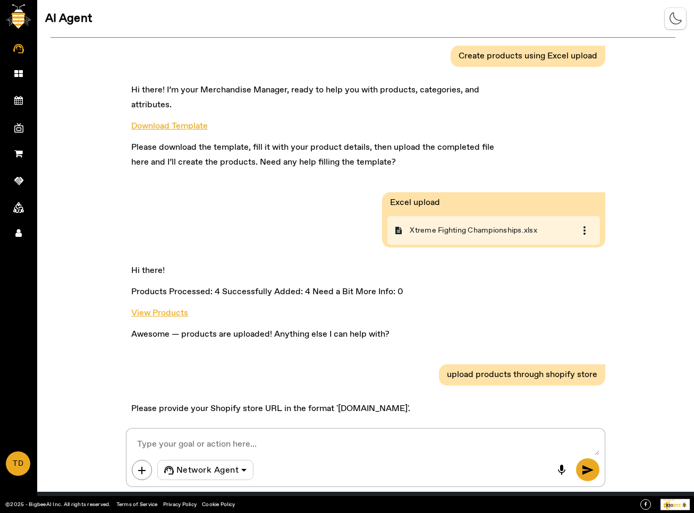
scroll to position [21, 0]
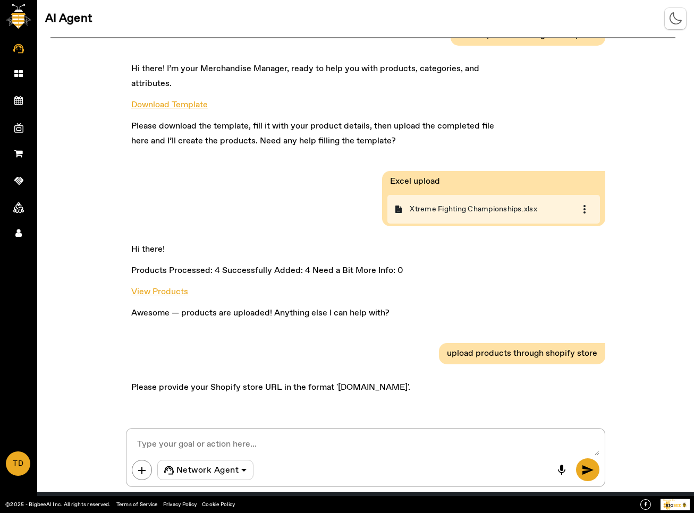
paste textarea "bigbeeai.myshopify.com"
type textarea "bigbeeai.myshopify.com"
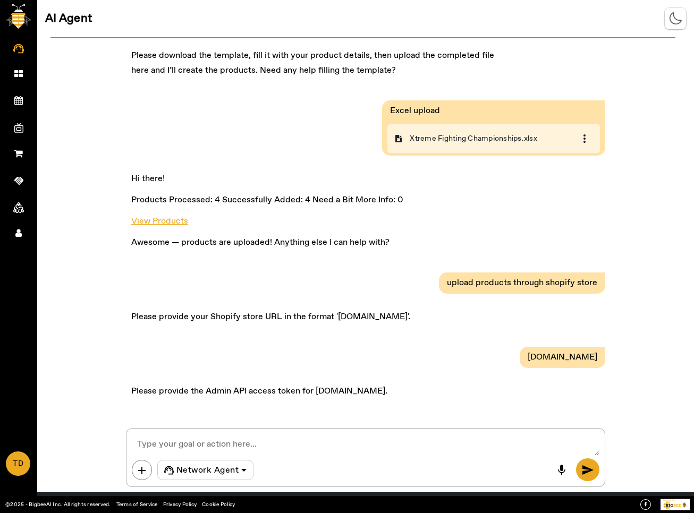
scroll to position [96, 0]
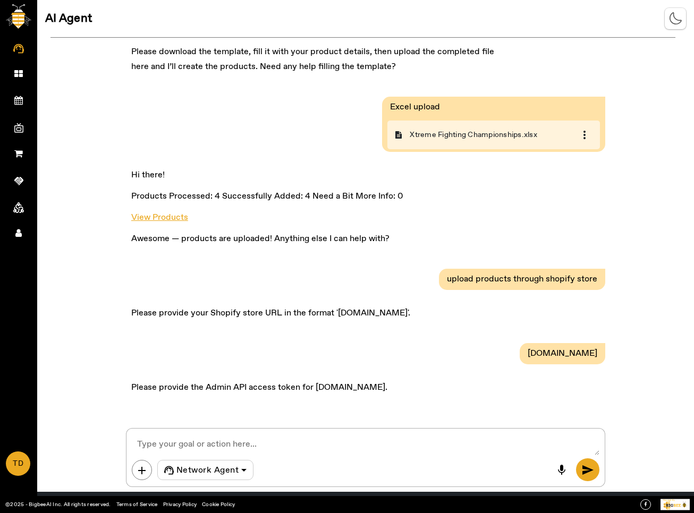
paste textarea "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"
type textarea "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"
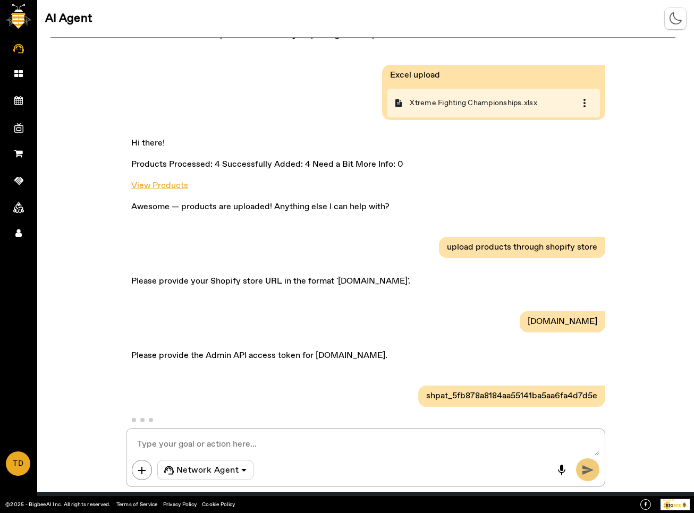
scroll to position [130, 0]
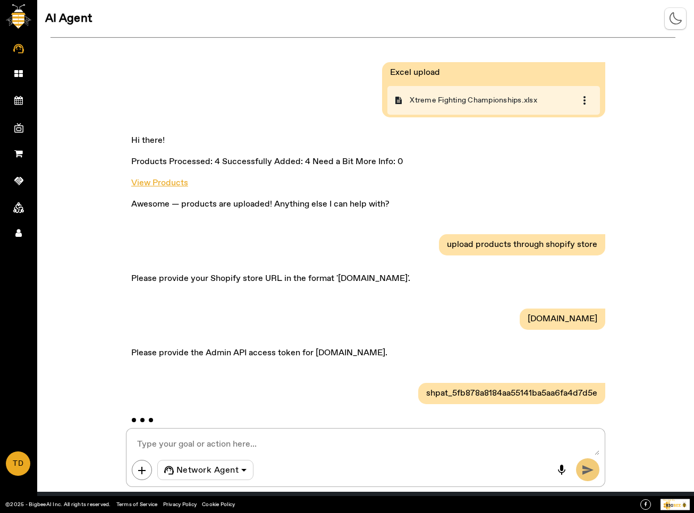
click at [485, 224] on div "Hi there! Products Processed: 4 Successfully Added: 4 Need a Bit More Info: 0 V…" at bounding box center [365, 175] width 479 height 101
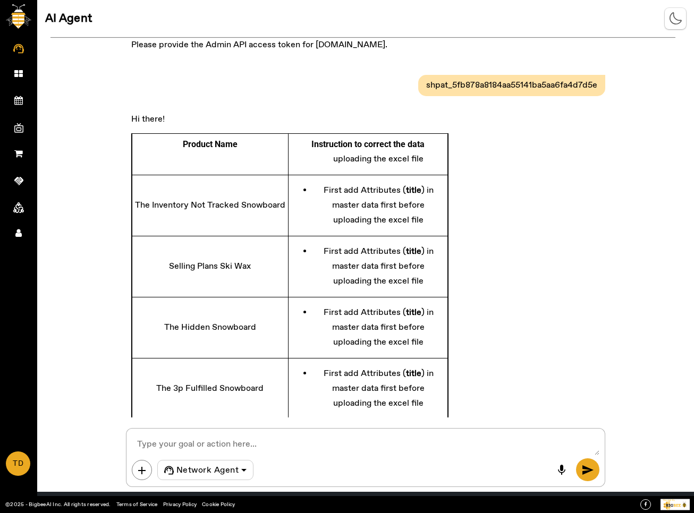
scroll to position [745, 0]
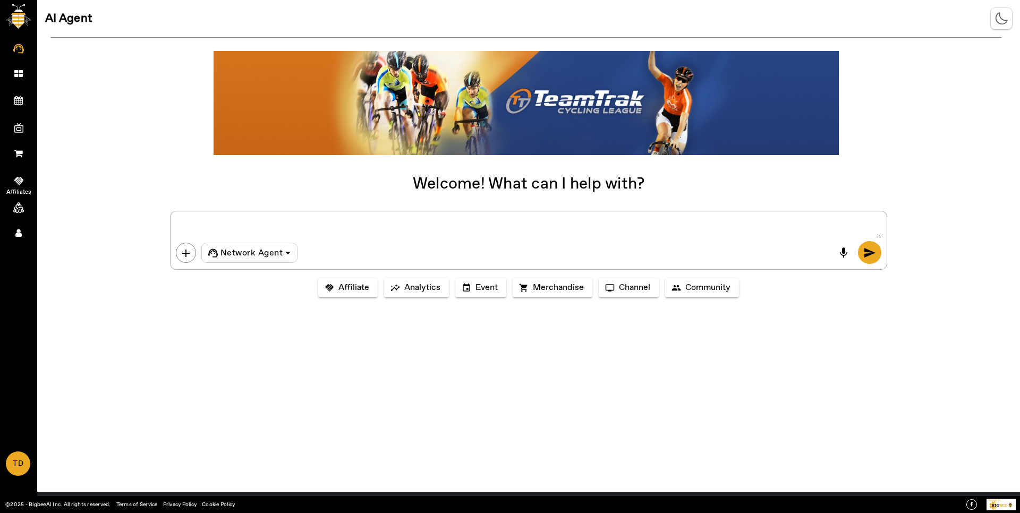
click at [21, 182] on icon at bounding box center [18, 181] width 9 height 8
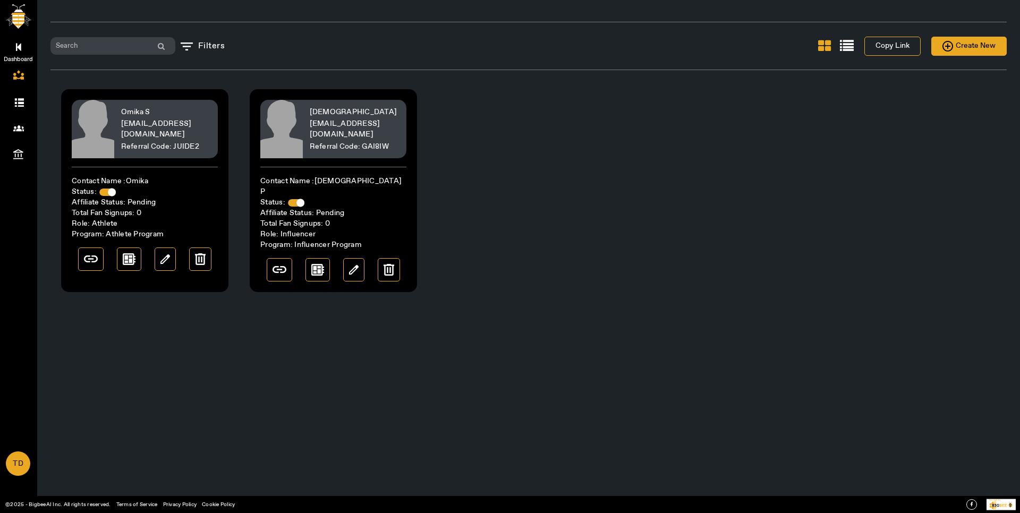
click at [21, 50] on link "Dashboard" at bounding box center [18, 46] width 37 height 27
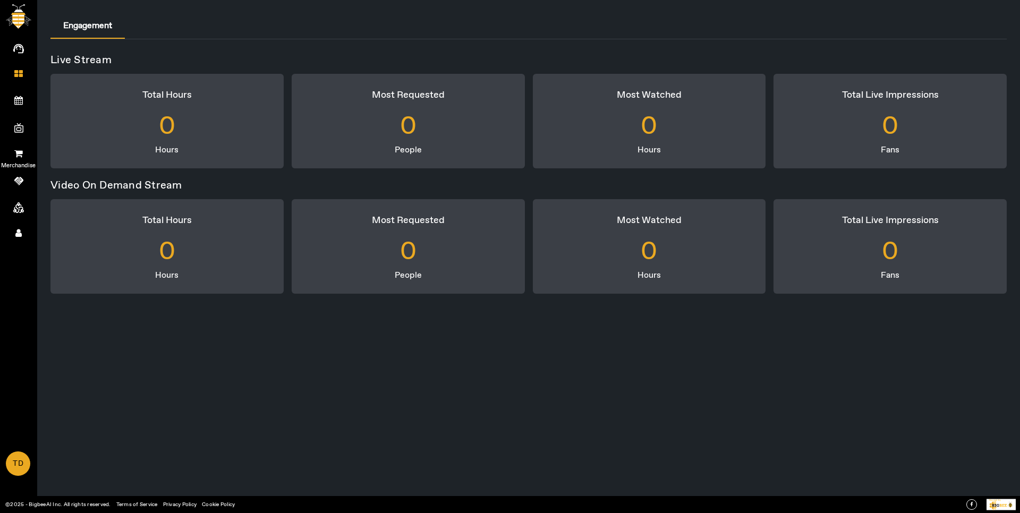
click at [16, 155] on icon at bounding box center [18, 153] width 8 height 9
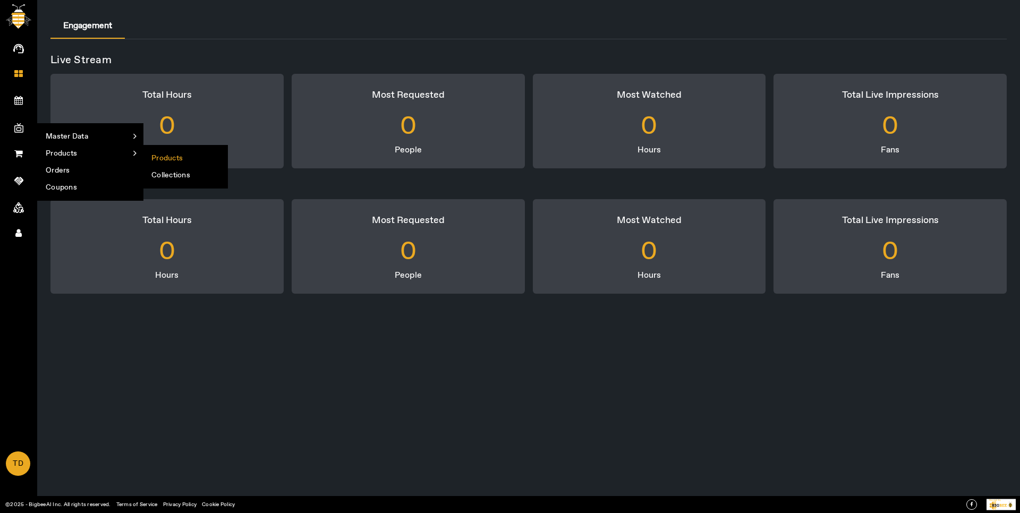
click at [169, 161] on li "Products" at bounding box center [185, 158] width 84 height 17
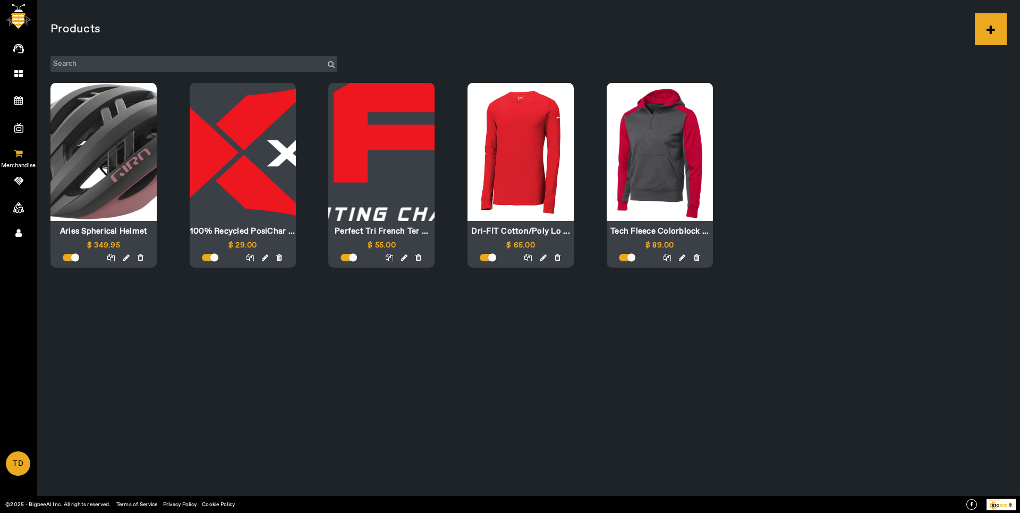
click at [20, 157] on icon at bounding box center [18, 153] width 8 height 9
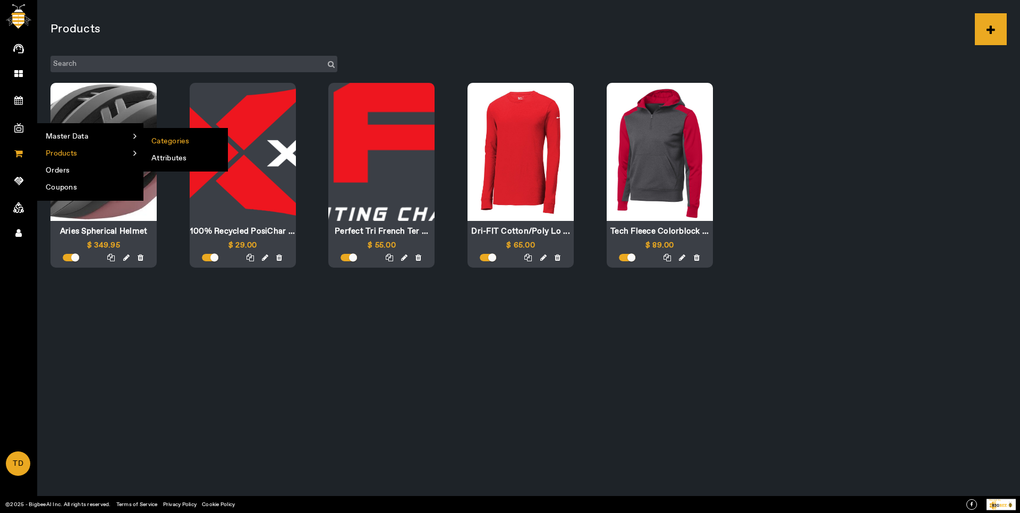
click at [162, 135] on li "Categories" at bounding box center [185, 141] width 84 height 17
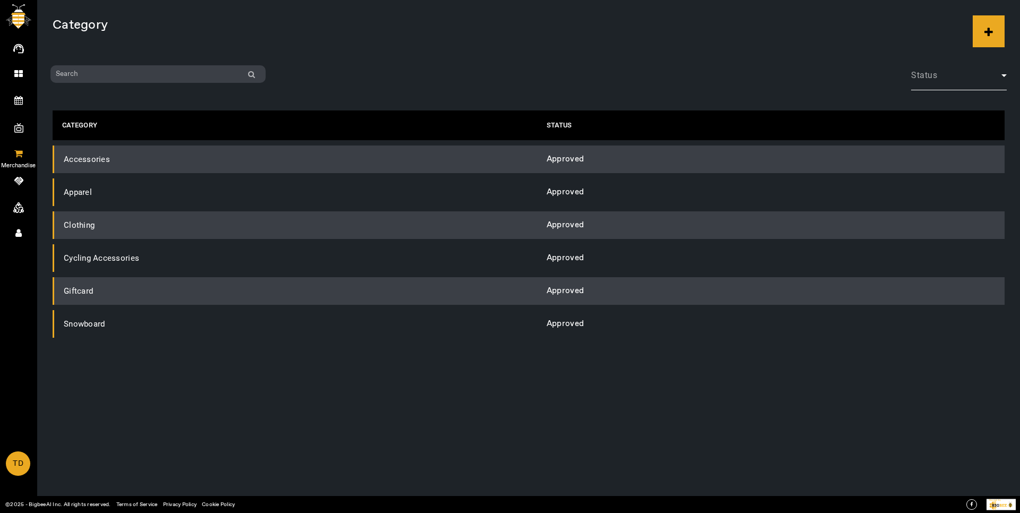
click at [25, 157] on link "Merchandise" at bounding box center [18, 152] width 37 height 27
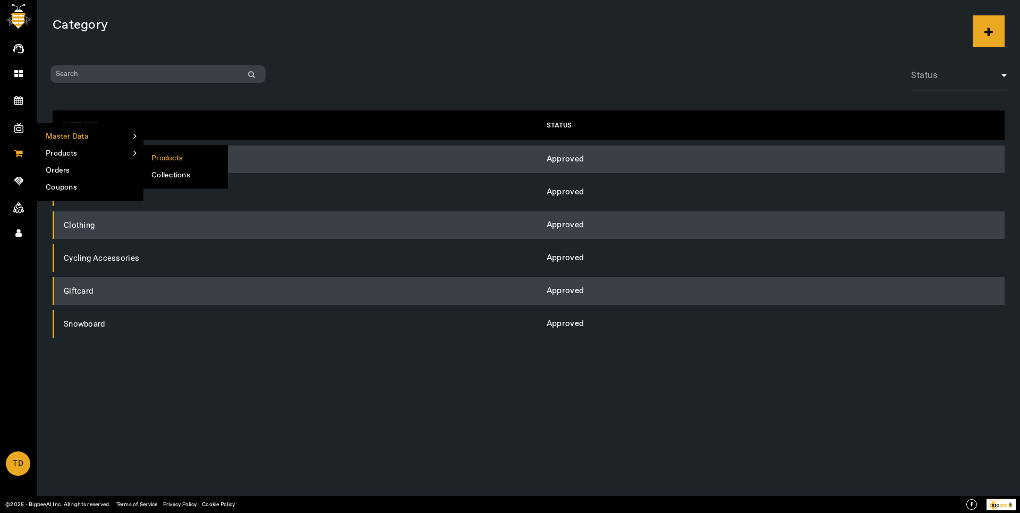
click at [164, 155] on li "Products" at bounding box center [185, 158] width 84 height 17
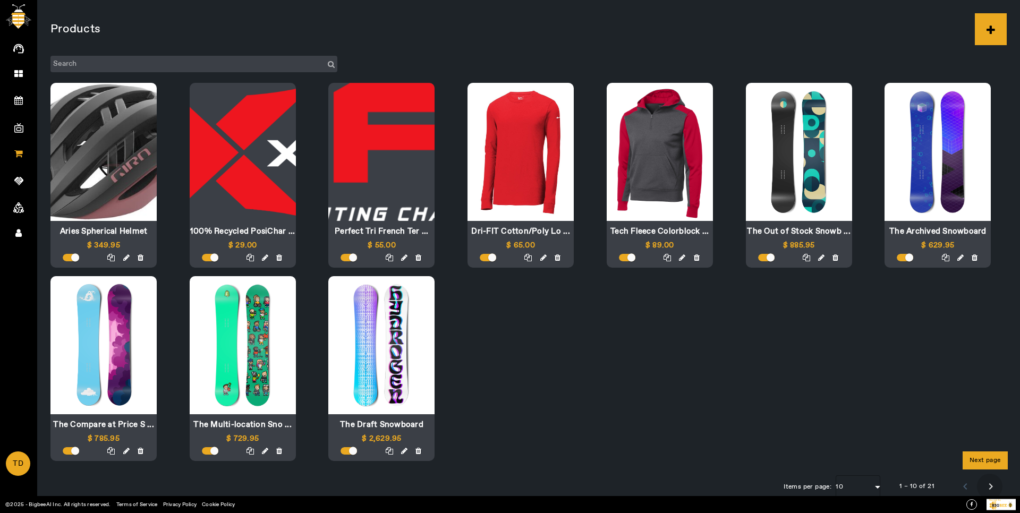
click at [988, 482] on span "Next page" at bounding box center [989, 486] width 25 height 25
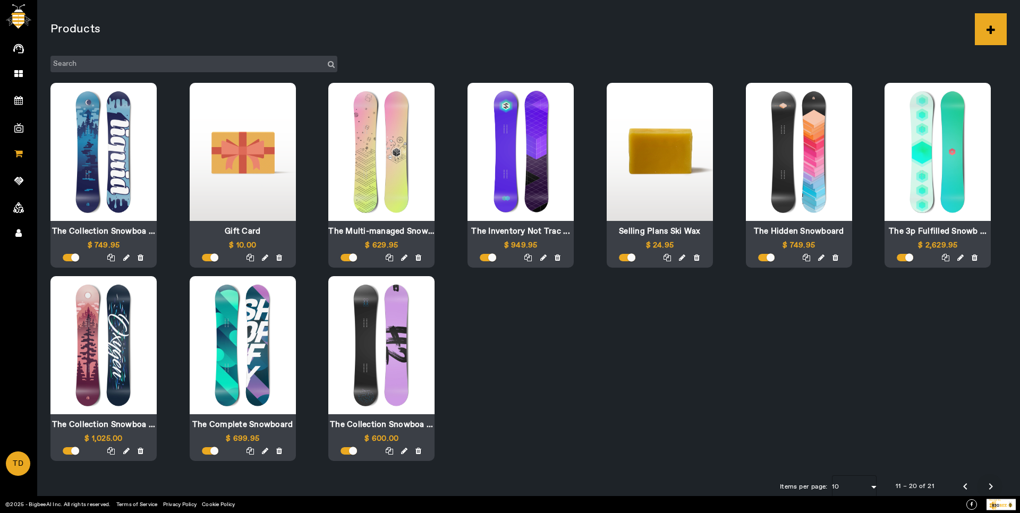
click at [988, 482] on span "Next page" at bounding box center [989, 486] width 25 height 25
